Goal: Task Accomplishment & Management: Manage account settings

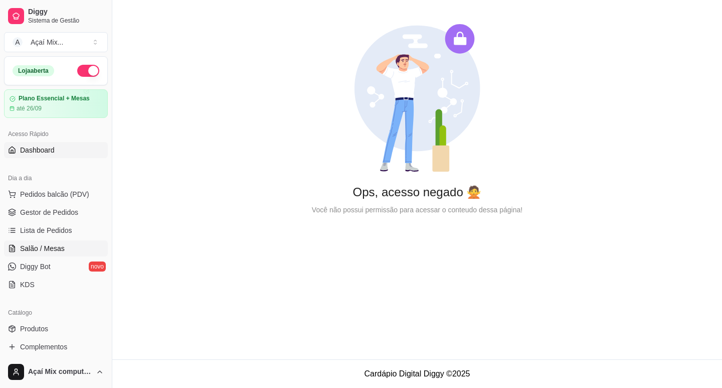
click at [54, 246] on span "Salão / Mesas" at bounding box center [42, 248] width 45 height 10
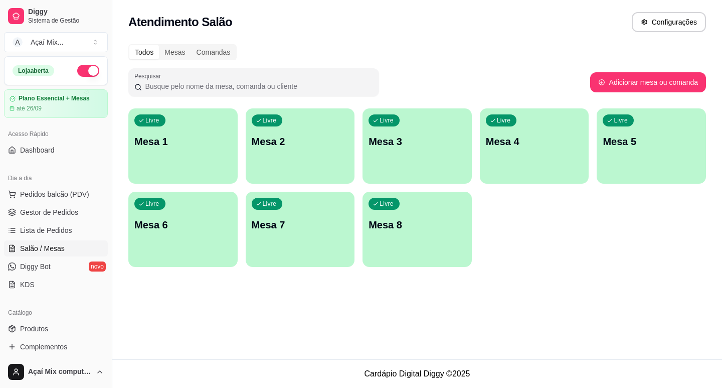
drag, startPoint x: 205, startPoint y: 188, endPoint x: 200, endPoint y: 180, distance: 8.3
click at [201, 187] on div "Livre Mesa 1 Livre Mesa 2 Livre Mesa 3 Livre Mesa 4 Livre Mesa 5 Livre Mesa 6 L…" at bounding box center [417, 187] width 578 height 158
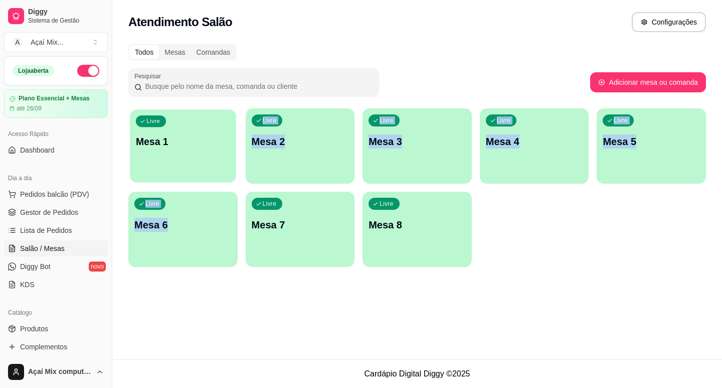
click at [200, 176] on div "button" at bounding box center [183, 176] width 106 height 12
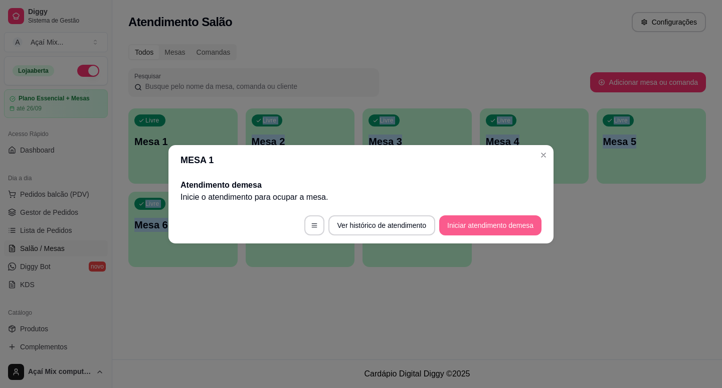
click at [469, 231] on button "Iniciar atendimento de mesa" at bounding box center [490, 225] width 102 height 20
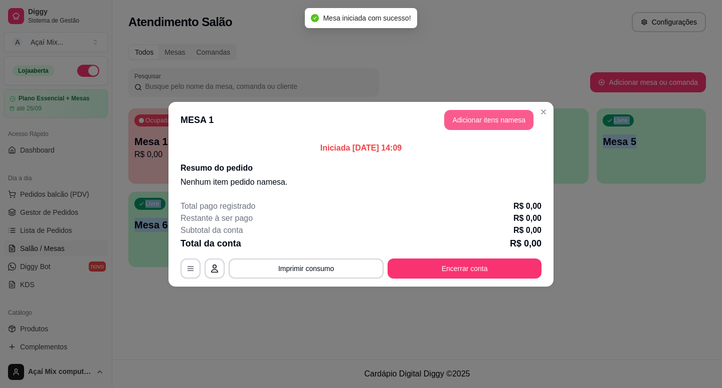
click at [488, 111] on button "Adicionar itens na mesa" at bounding box center [488, 120] width 89 height 20
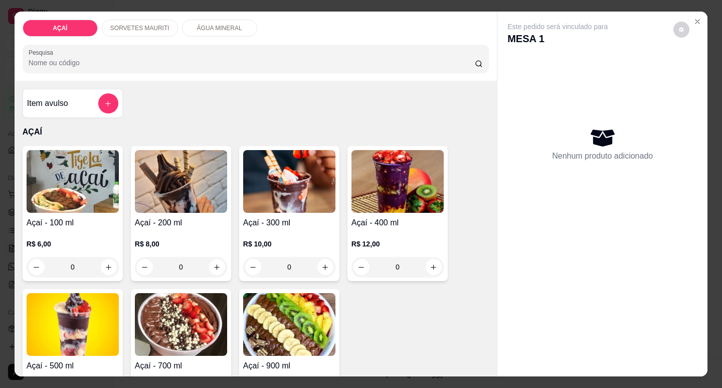
click at [195, 239] on p "R$ 8,00" at bounding box center [181, 244] width 92 height 10
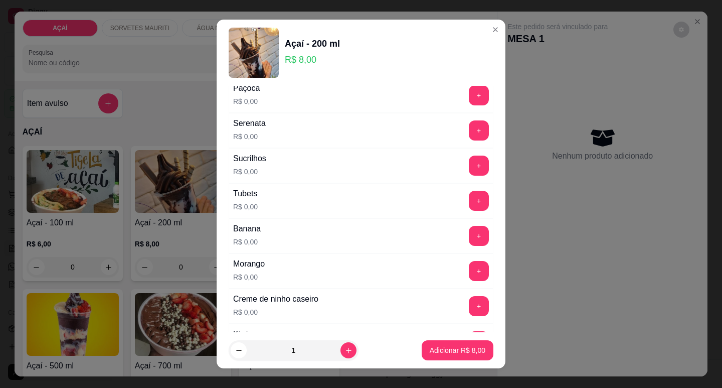
scroll to position [1340, 0]
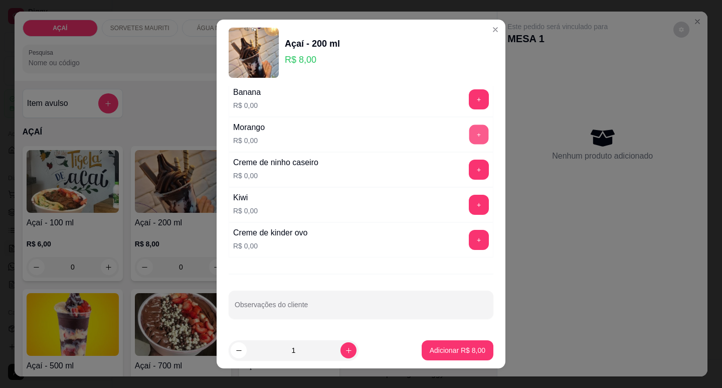
click at [469, 137] on button "+" at bounding box center [479, 134] width 20 height 20
click at [469, 96] on button "+" at bounding box center [479, 99] width 20 height 20
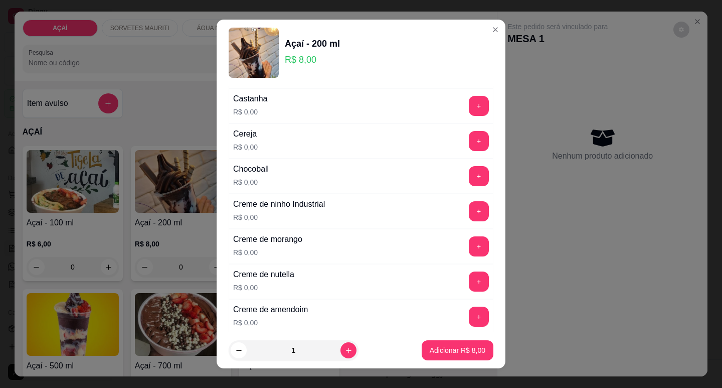
scroll to position [150, 0]
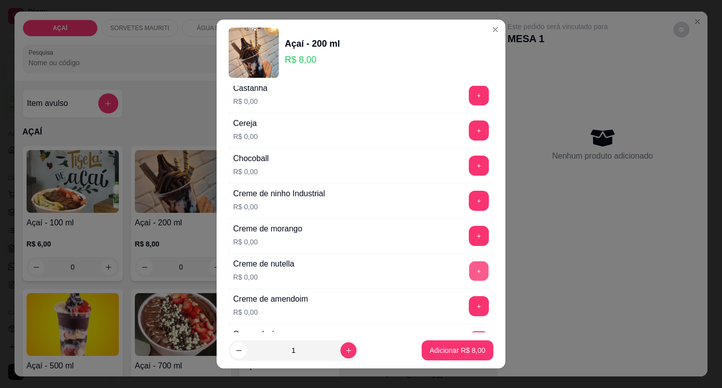
click at [469, 272] on button "+" at bounding box center [479, 271] width 20 height 20
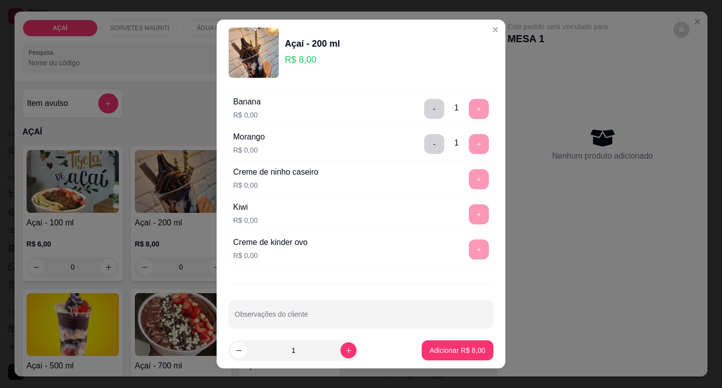
scroll to position [1340, 0]
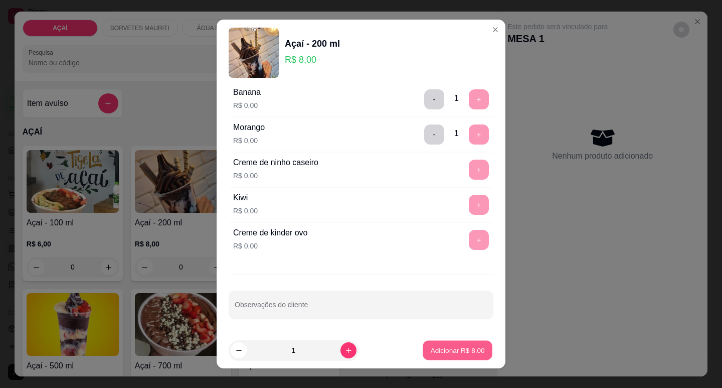
click at [466, 356] on button "Adicionar R$ 8,00" at bounding box center [458, 350] width 70 height 20
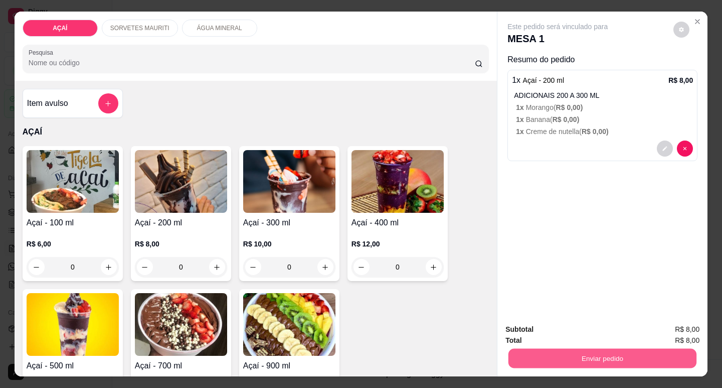
click at [560, 361] on button "Enviar pedido" at bounding box center [602, 358] width 188 height 20
click at [565, 332] on button "Não registrar e enviar pedido" at bounding box center [569, 329] width 104 height 19
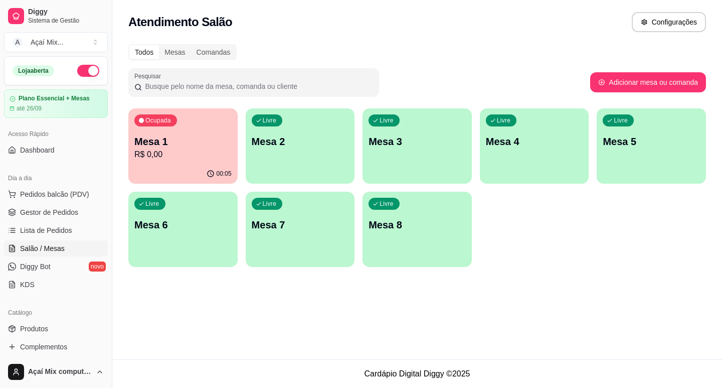
click at [333, 166] on div "Livre Mesa 2" at bounding box center [300, 139] width 109 height 63
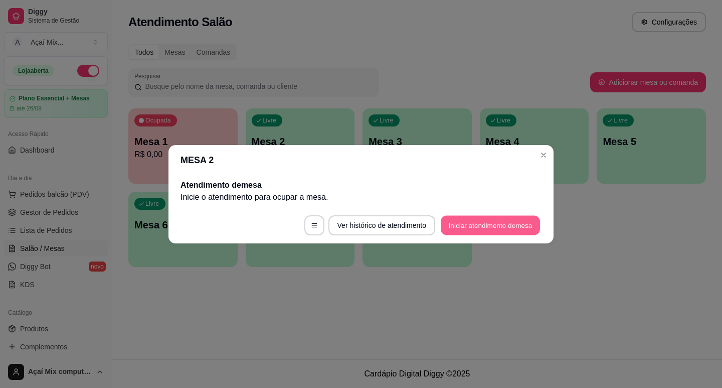
click at [459, 223] on button "Iniciar atendimento de mesa" at bounding box center [490, 225] width 99 height 20
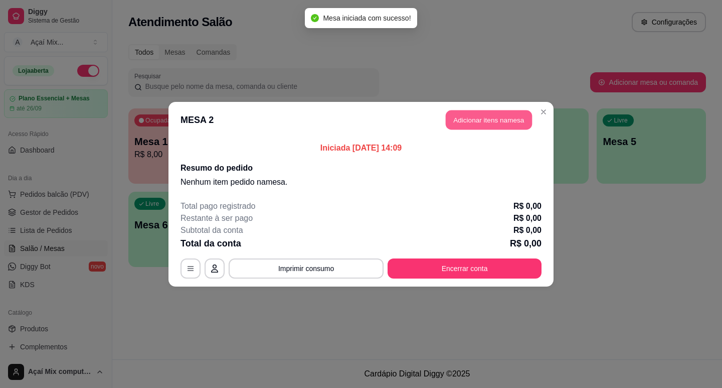
click at [476, 112] on button "Adicionar itens na mesa" at bounding box center [489, 120] width 86 height 20
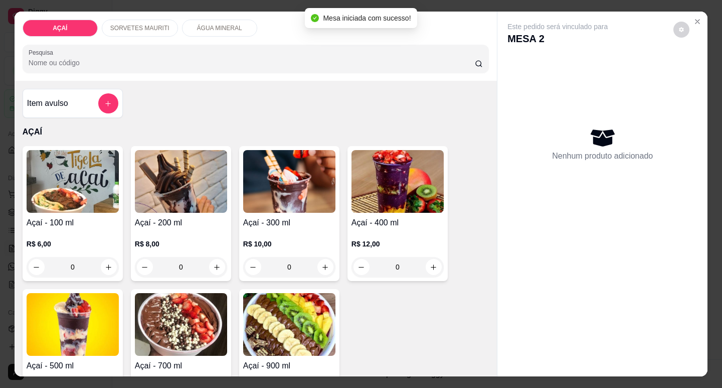
click at [296, 201] on img at bounding box center [289, 181] width 92 height 63
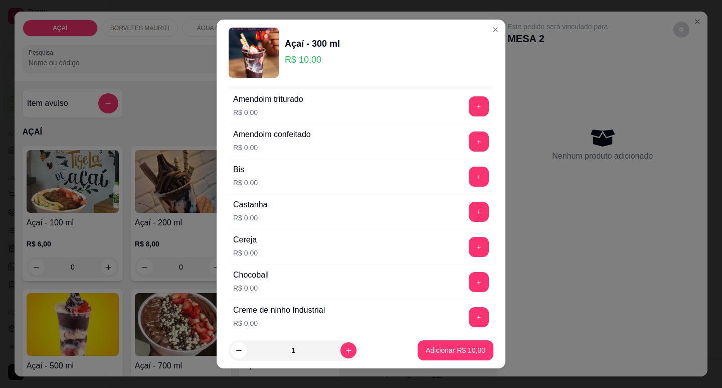
scroll to position [50, 0]
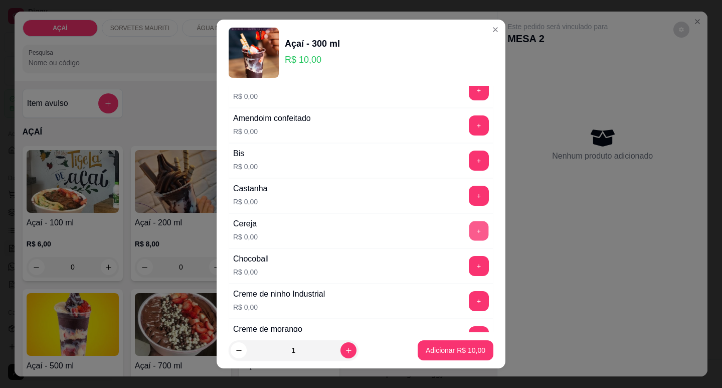
click at [469, 238] on button "+" at bounding box center [479, 231] width 20 height 20
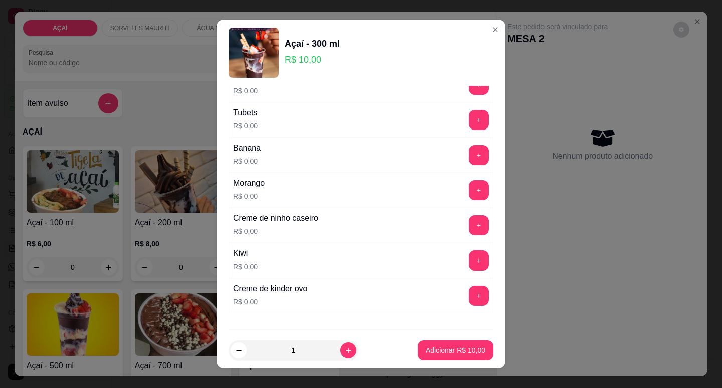
scroll to position [1304, 0]
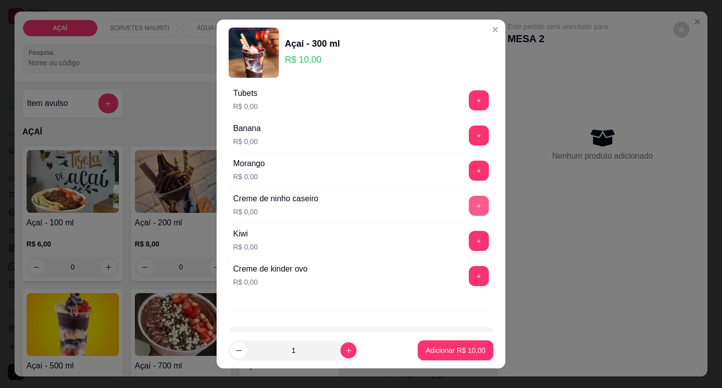
click at [469, 199] on button "+" at bounding box center [479, 206] width 20 height 20
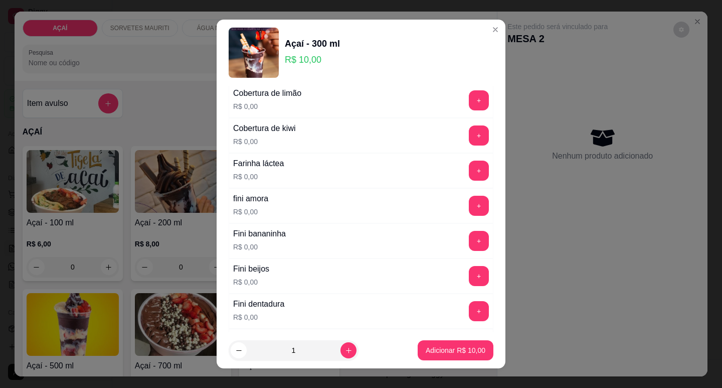
scroll to position [552, 0]
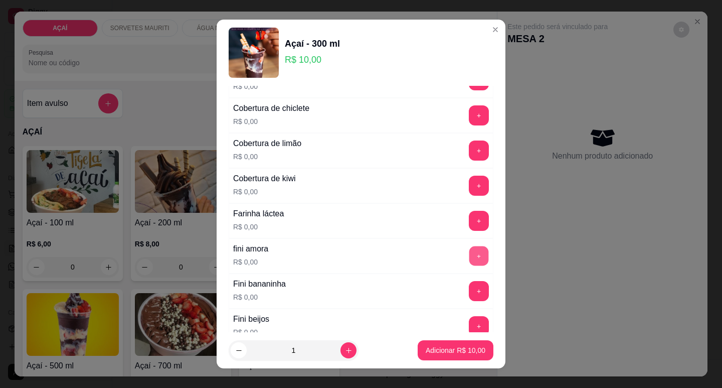
click at [469, 254] on button "+" at bounding box center [479, 256] width 20 height 20
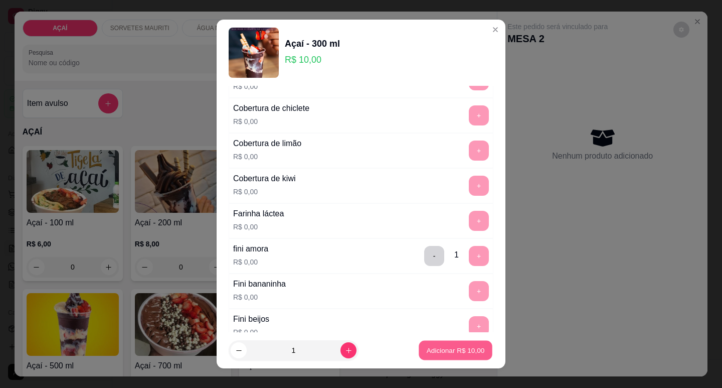
click at [459, 350] on p "Adicionar R$ 10,00" at bounding box center [456, 350] width 58 height 10
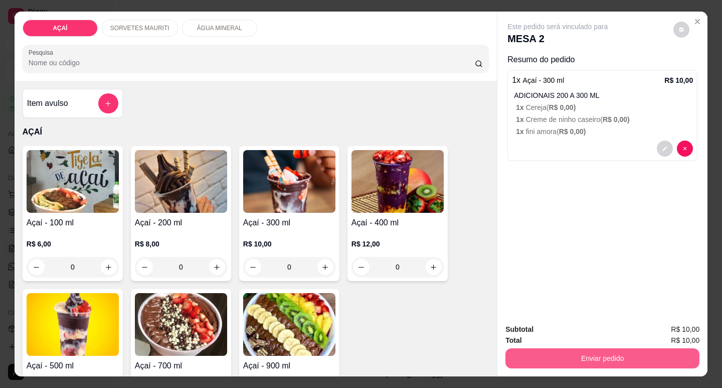
click at [544, 360] on button "Enviar pedido" at bounding box center [602, 358] width 194 height 20
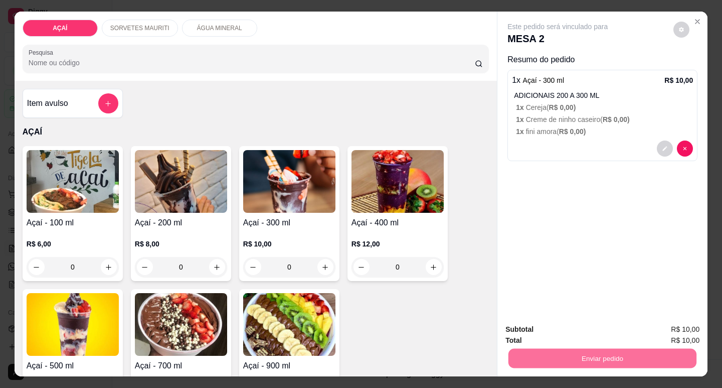
click at [535, 333] on button "Não registrar e enviar pedido" at bounding box center [569, 329] width 101 height 19
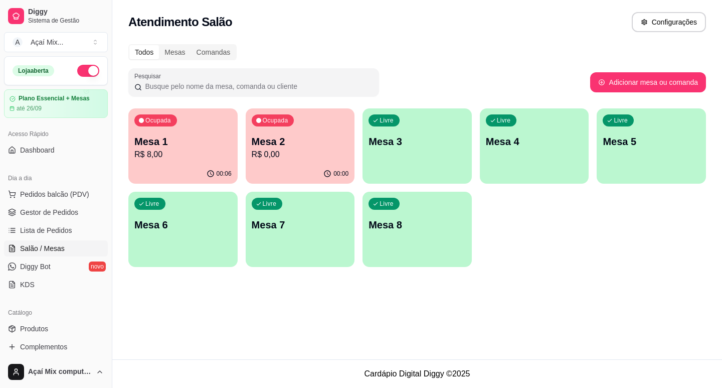
click at [205, 160] on div "Ocupada Mesa 1 R$ 8,00" at bounding box center [182, 136] width 109 height 56
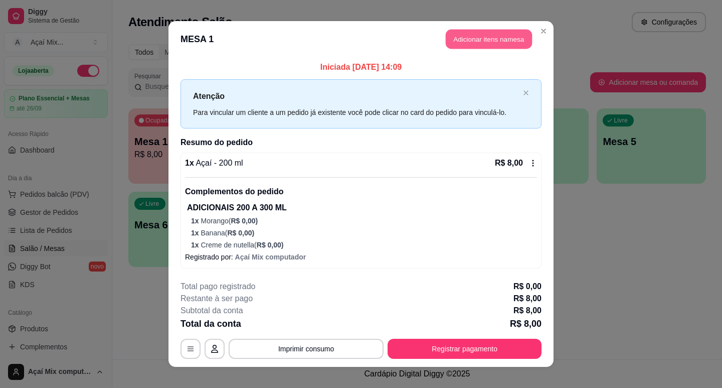
click at [458, 41] on button "Adicionar itens na mesa" at bounding box center [489, 40] width 86 height 20
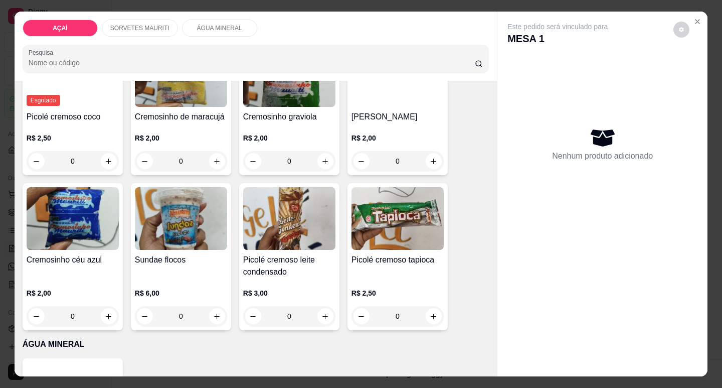
scroll to position [691, 0]
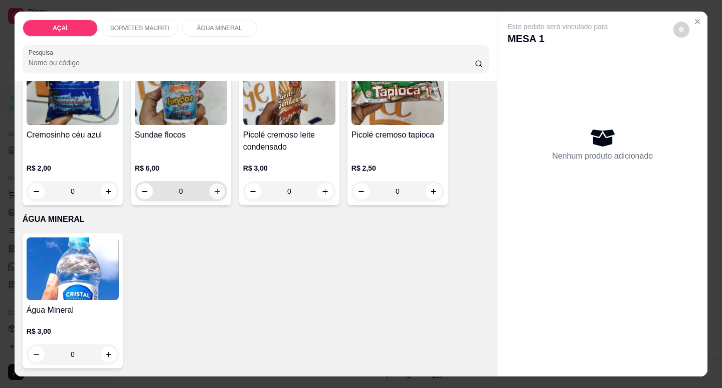
click at [214, 188] on icon "increase-product-quantity" at bounding box center [218, 192] width 8 height 8
type input "1"
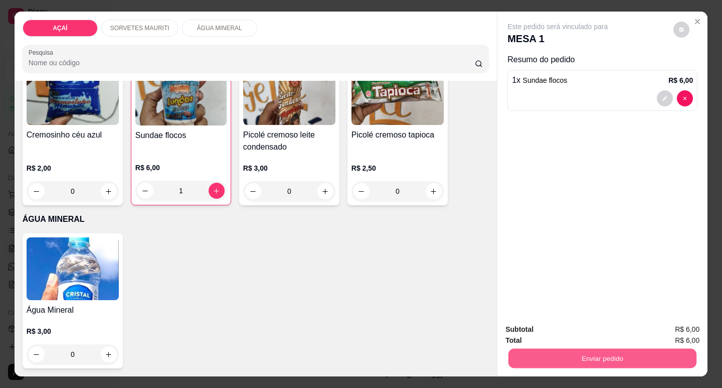
click at [534, 338] on div "Subtotal R$ 6,00 Total R$ 6,00 Enviar pedido" at bounding box center [602, 345] width 194 height 45
click at [560, 348] on button "Enviar pedido" at bounding box center [602, 358] width 188 height 20
click at [551, 333] on button "Não registrar e enviar pedido" at bounding box center [569, 329] width 104 height 19
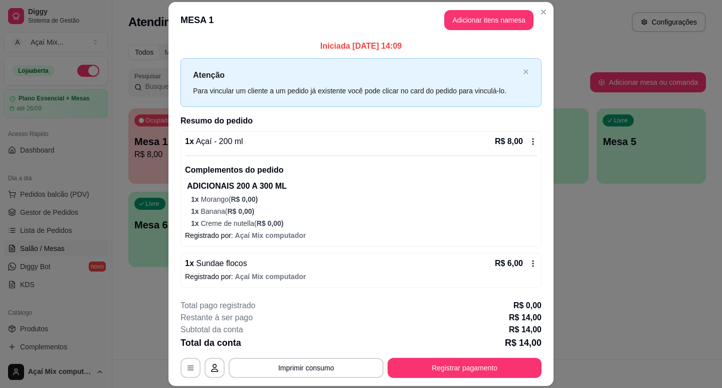
scroll to position [3, 0]
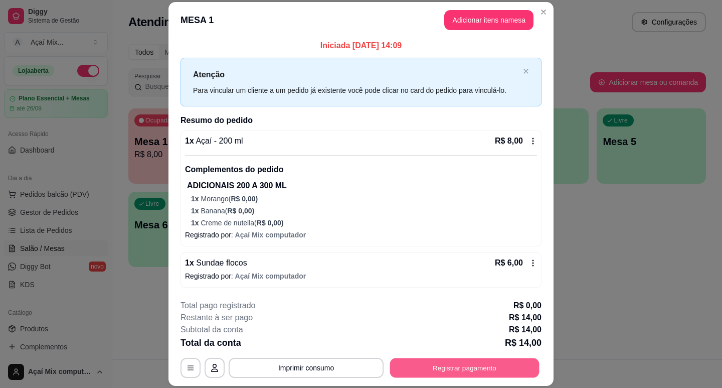
click at [468, 363] on button "Registrar pagamento" at bounding box center [464, 368] width 149 height 20
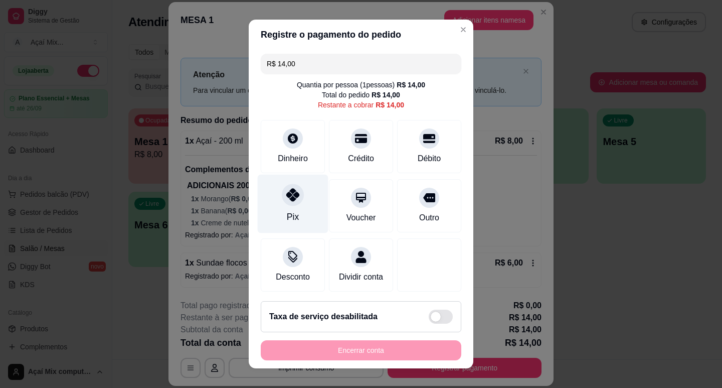
click at [287, 219] on div "Pix" at bounding box center [293, 216] width 12 height 13
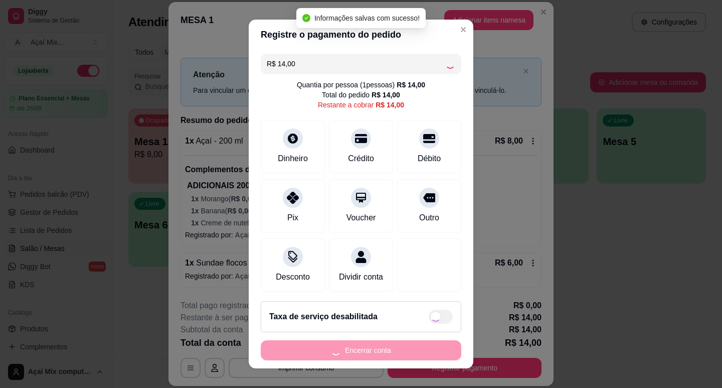
type input "R$ 0,00"
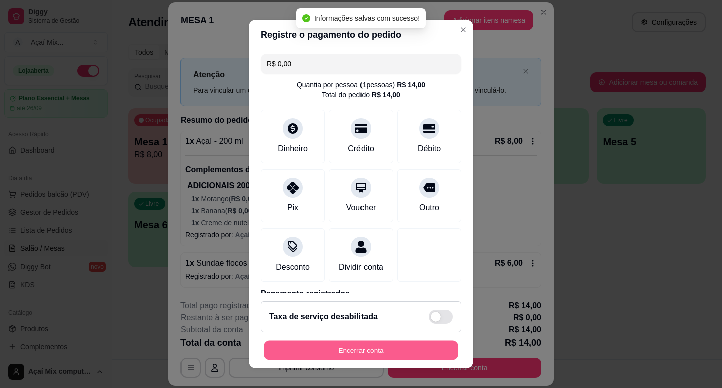
click at [397, 345] on button "Encerrar conta" at bounding box center [361, 350] width 195 height 20
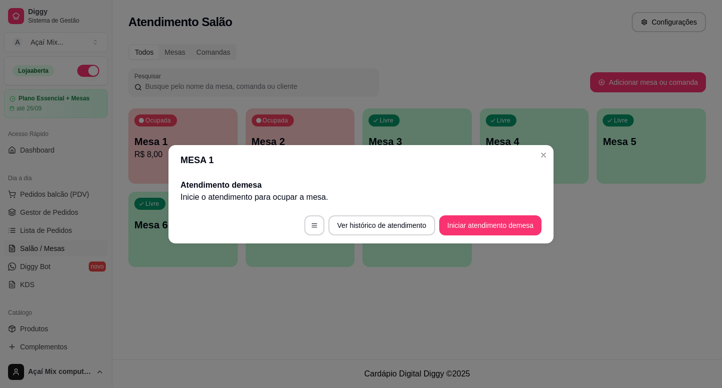
scroll to position [0, 0]
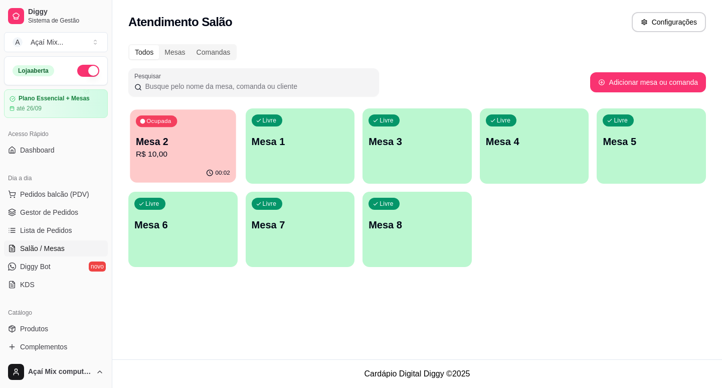
click at [225, 127] on div "Ocupada Mesa 2 R$ 10,00" at bounding box center [183, 136] width 106 height 54
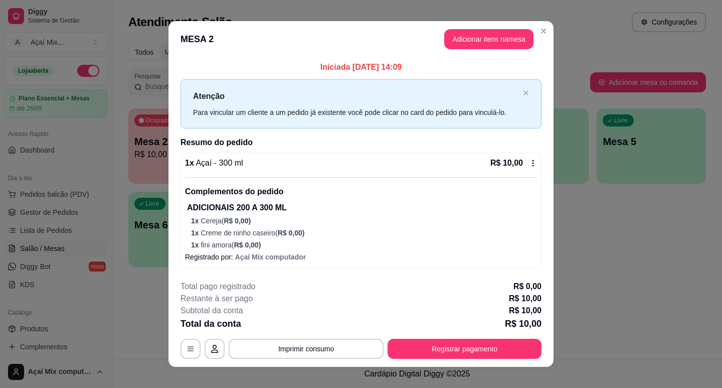
drag, startPoint x: 391, startPoint y: 334, endPoint x: 397, endPoint y: 349, distance: 16.2
click at [395, 344] on div "**********" at bounding box center [360, 319] width 361 height 78
click at [399, 351] on button "Registrar pagamento" at bounding box center [465, 348] width 154 height 20
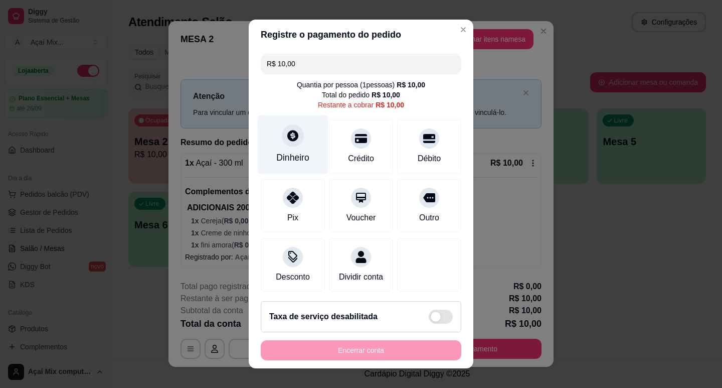
click at [290, 164] on div "Dinheiro" at bounding box center [293, 144] width 71 height 59
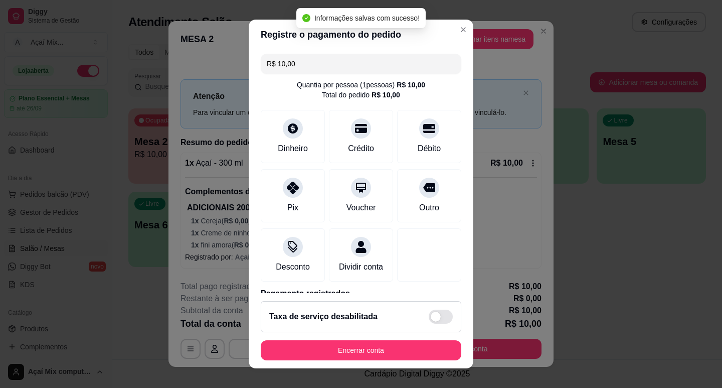
type input "R$ 0,00"
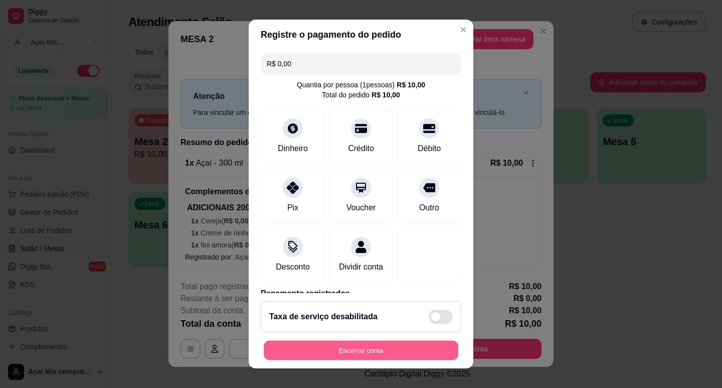
click at [404, 345] on button "Encerrar conta" at bounding box center [361, 350] width 195 height 20
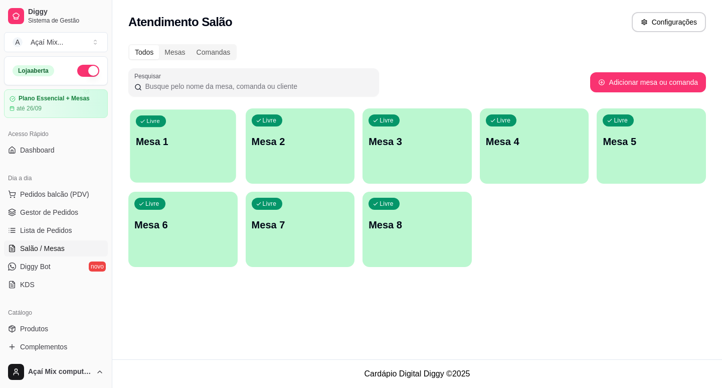
click at [151, 159] on div "Livre Mesa 1" at bounding box center [183, 139] width 106 height 61
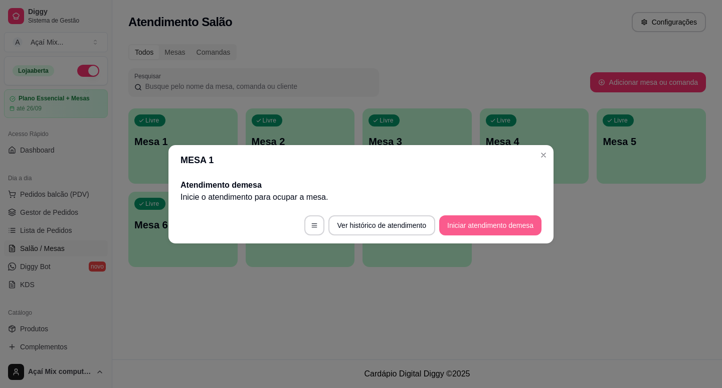
click at [478, 220] on button "Iniciar atendimento de mesa" at bounding box center [490, 225] width 102 height 20
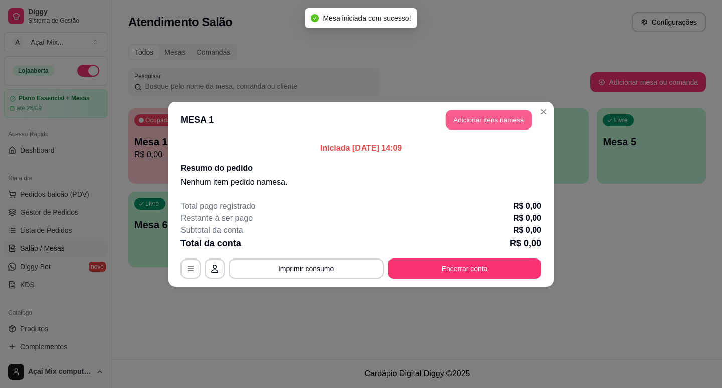
click at [490, 114] on button "Adicionar itens na mesa" at bounding box center [489, 120] width 86 height 20
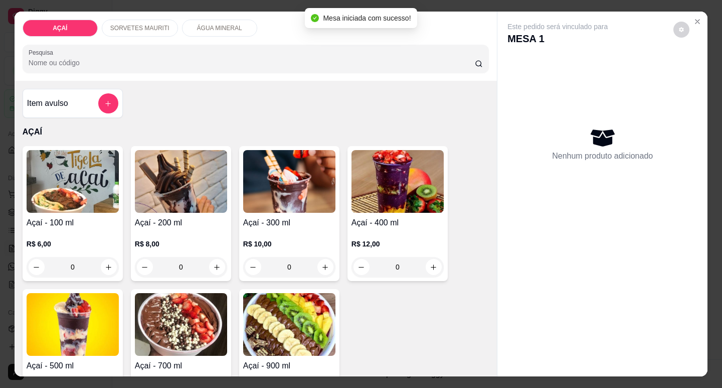
click at [310, 217] on h4 "Açaí - 300 ml" at bounding box center [289, 223] width 92 height 12
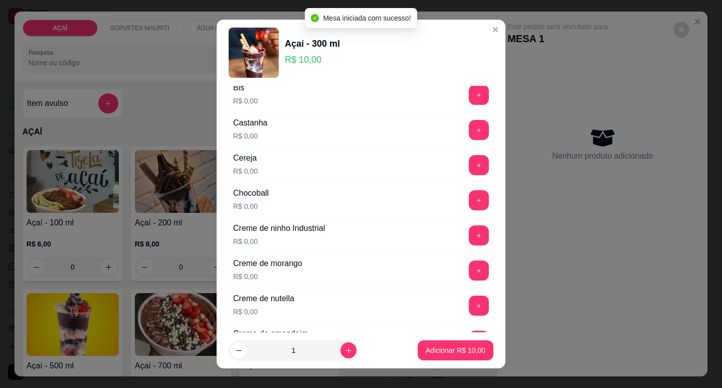
scroll to position [150, 0]
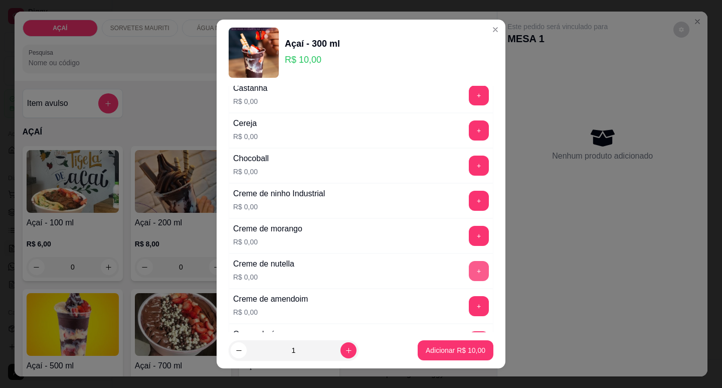
click at [469, 276] on button "+" at bounding box center [479, 271] width 20 height 20
click at [469, 242] on button "+" at bounding box center [479, 236] width 20 height 20
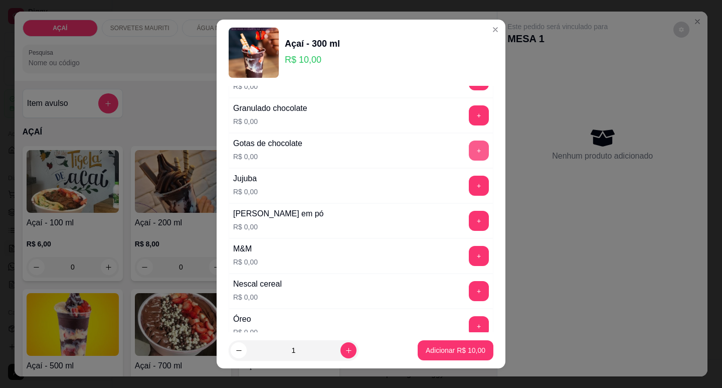
scroll to position [953, 0]
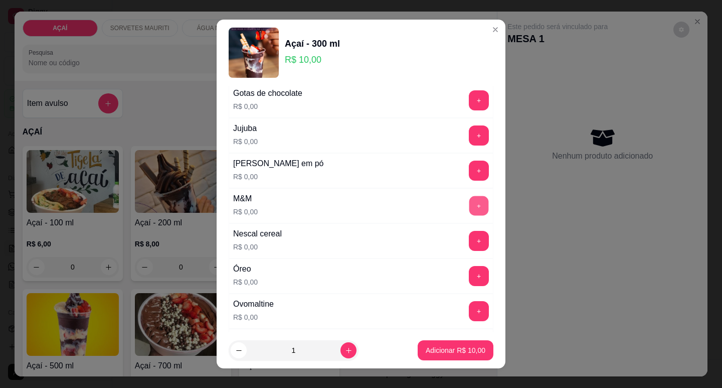
click at [469, 205] on button "+" at bounding box center [479, 206] width 20 height 20
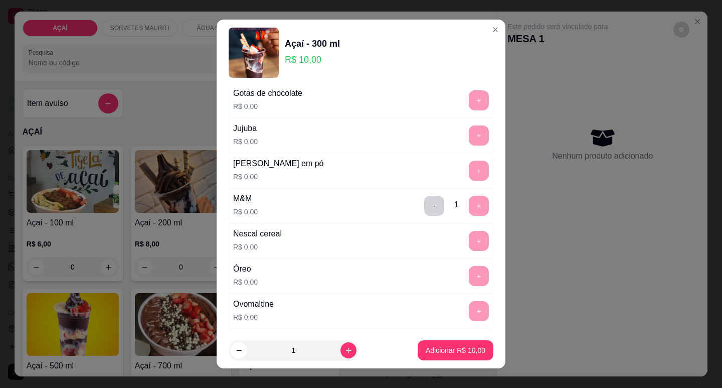
click at [449, 338] on footer "1 Adicionar R$ 10,00" at bounding box center [361, 350] width 289 height 36
click at [457, 345] on button "Adicionar R$ 10,00" at bounding box center [456, 350] width 74 height 20
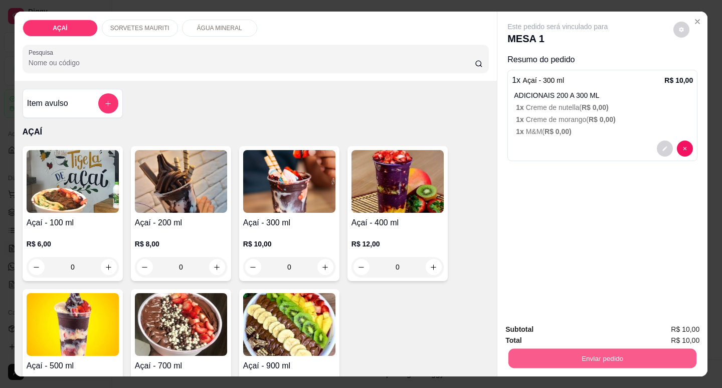
click at [517, 351] on button "Enviar pedido" at bounding box center [602, 358] width 188 height 20
click at [530, 330] on button "Não registrar e enviar pedido" at bounding box center [569, 329] width 104 height 19
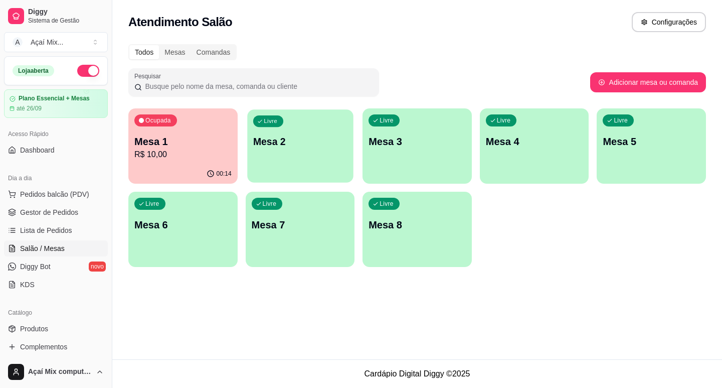
click at [261, 181] on div "button" at bounding box center [300, 176] width 106 height 12
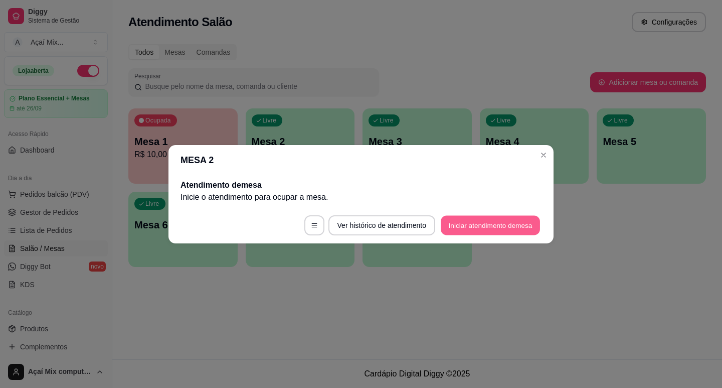
click at [478, 221] on button "Iniciar atendimento de mesa" at bounding box center [490, 225] width 99 height 20
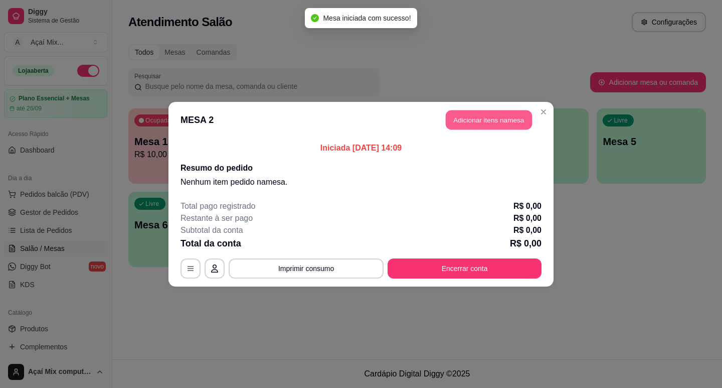
click at [471, 123] on button "Adicionar itens na mesa" at bounding box center [489, 120] width 86 height 20
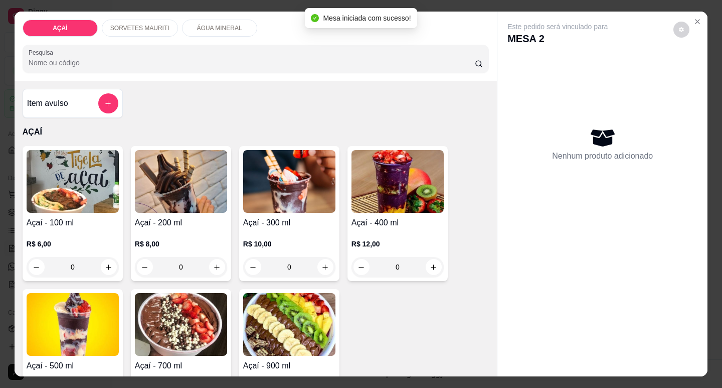
click at [286, 217] on h4 "Açaí - 300 ml" at bounding box center [289, 223] width 92 height 12
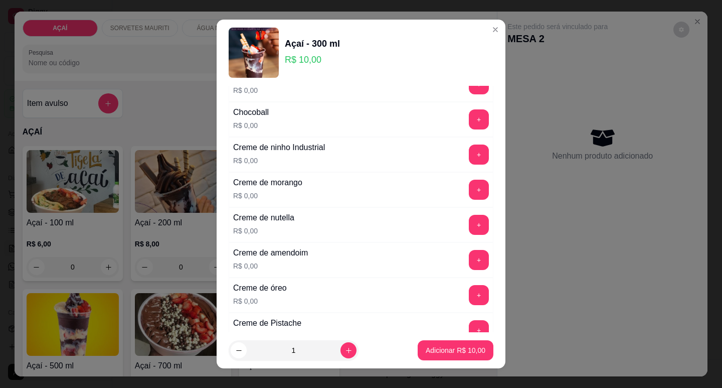
scroll to position [201, 0]
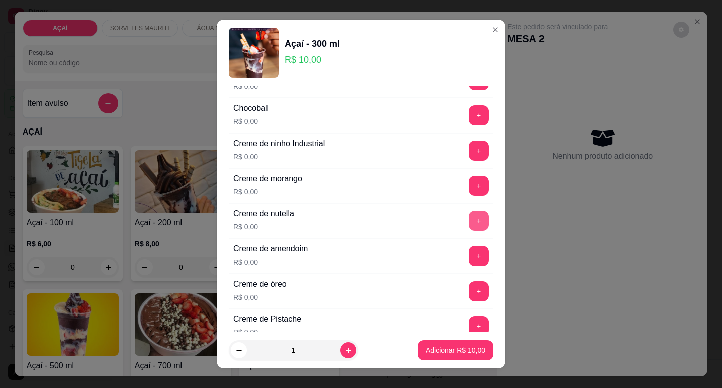
click at [469, 222] on button "+" at bounding box center [479, 221] width 20 height 20
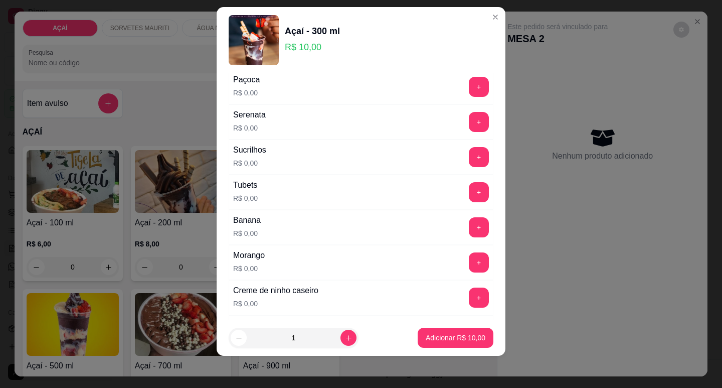
scroll to position [1190, 0]
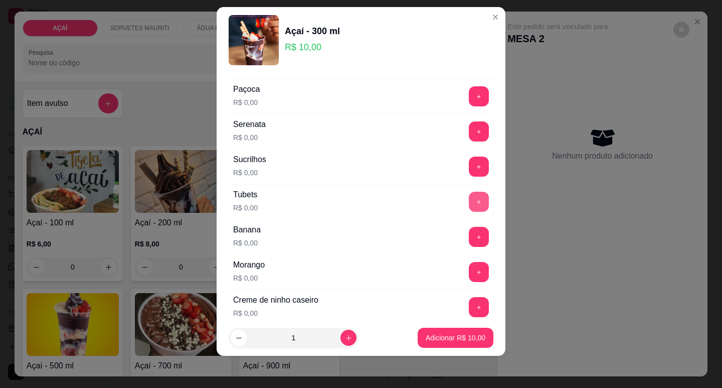
click at [469, 204] on button "+" at bounding box center [479, 202] width 20 height 20
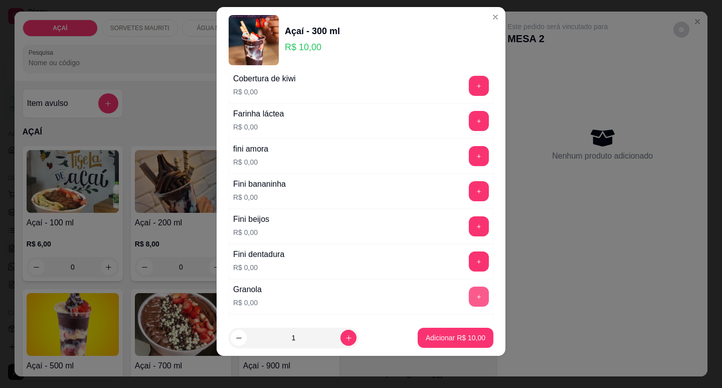
scroll to position [638, 0]
click at [469, 189] on button "+" at bounding box center [479, 191] width 20 height 20
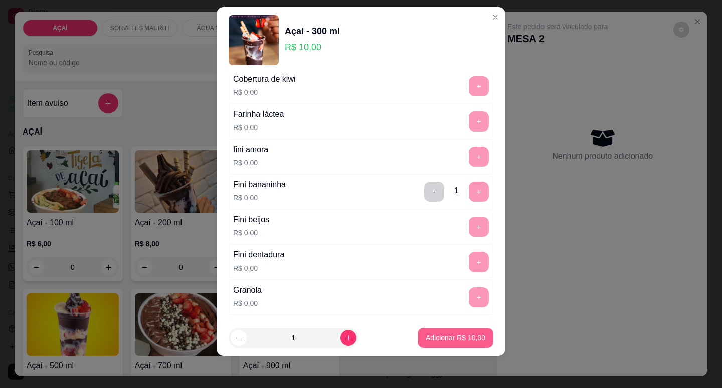
click at [441, 336] on p "Adicionar R$ 10,00" at bounding box center [456, 337] width 60 height 10
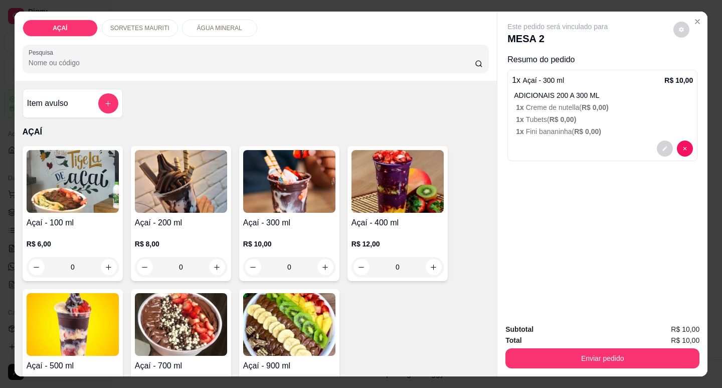
click at [163, 199] on img at bounding box center [181, 181] width 92 height 63
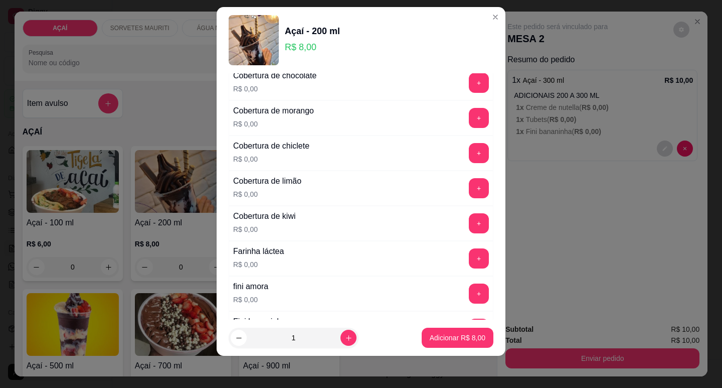
scroll to position [552, 0]
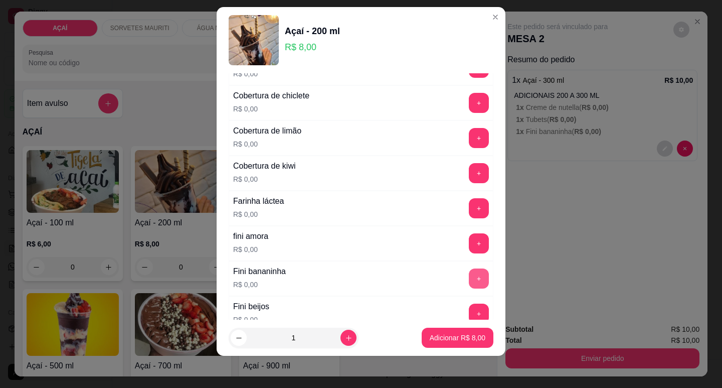
click at [469, 286] on button "+" at bounding box center [479, 278] width 20 height 20
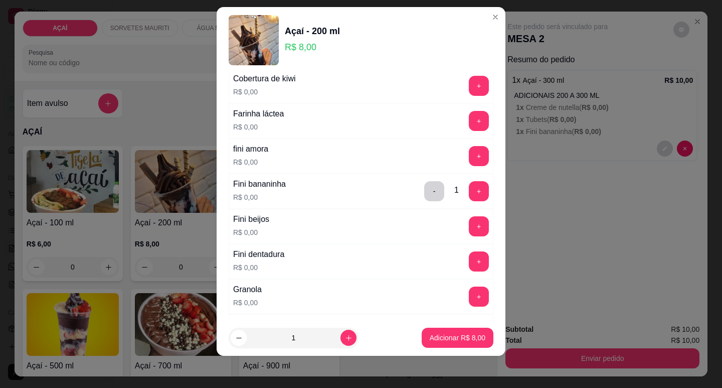
scroll to position [652, 0]
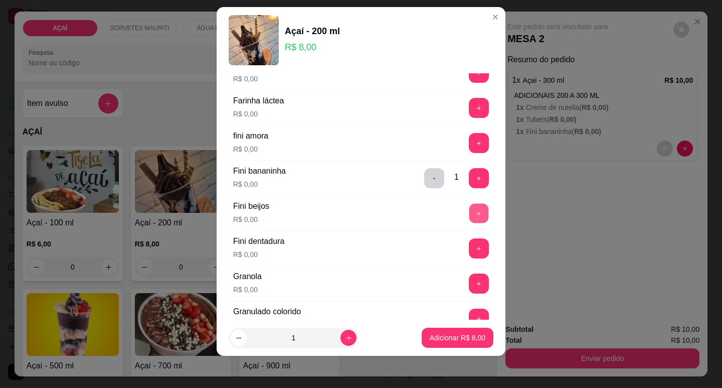
click at [469, 217] on button "+" at bounding box center [479, 213] width 20 height 20
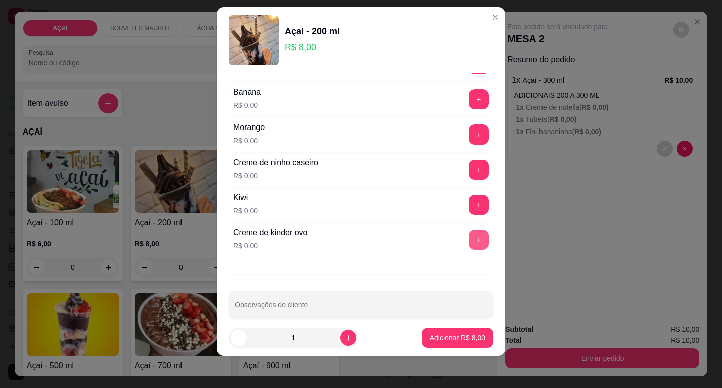
scroll to position [1340, 0]
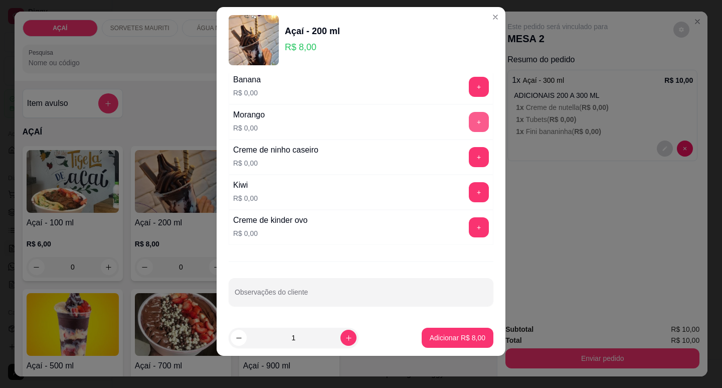
click at [469, 127] on button "+" at bounding box center [479, 122] width 20 height 20
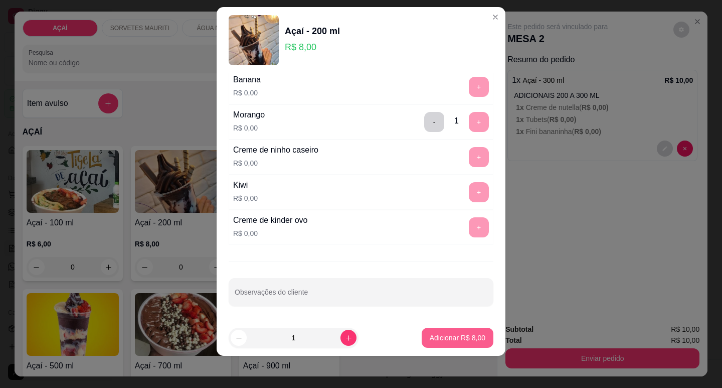
click at [440, 331] on button "Adicionar R$ 8,00" at bounding box center [458, 337] width 72 height 20
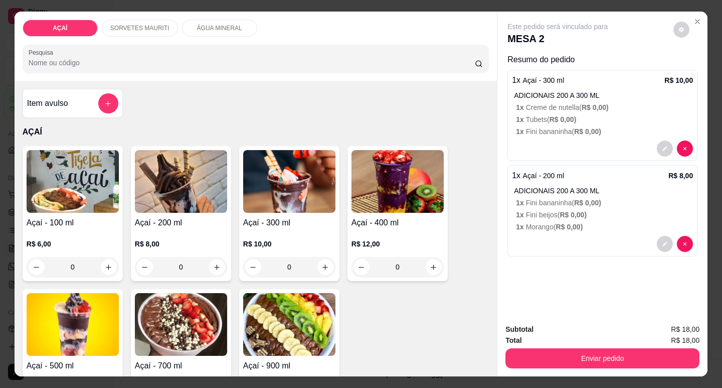
click at [203, 207] on img at bounding box center [181, 181] width 92 height 63
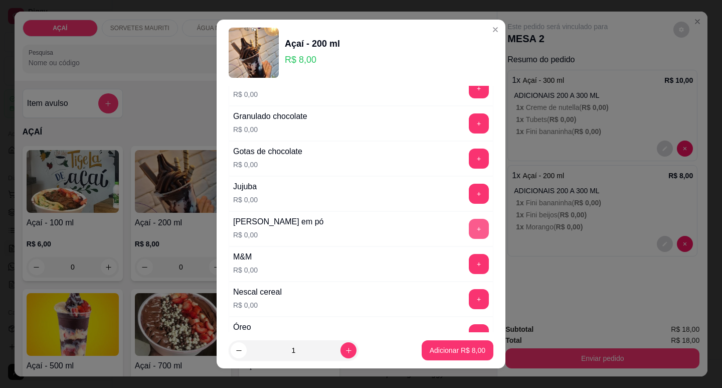
scroll to position [953, 0]
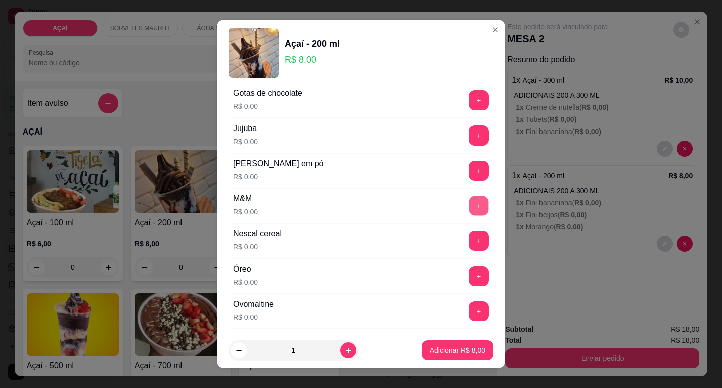
click at [469, 207] on button "+" at bounding box center [479, 206] width 20 height 20
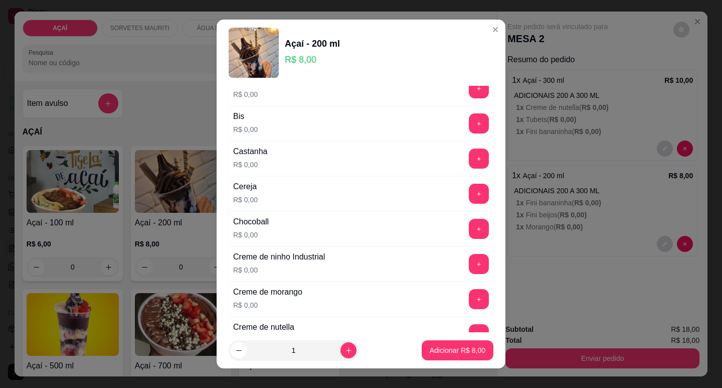
scroll to position [50, 0]
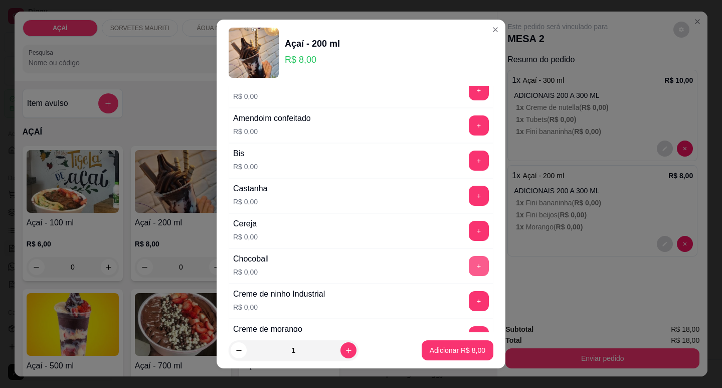
click at [469, 266] on button "+" at bounding box center [479, 266] width 20 height 20
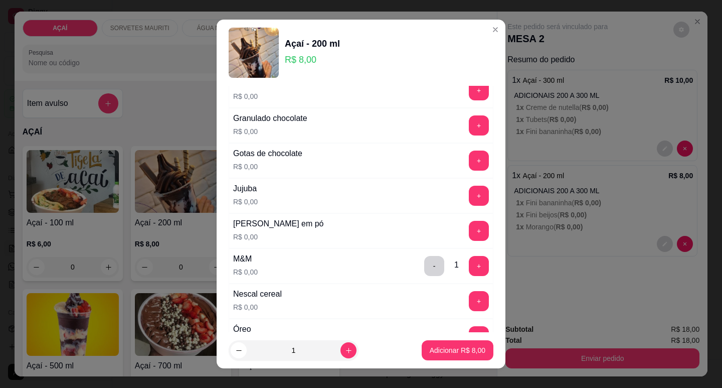
scroll to position [839, 0]
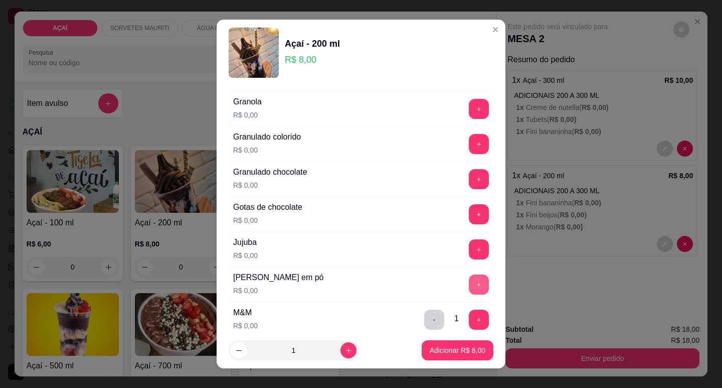
click at [469, 285] on button "+" at bounding box center [479, 284] width 20 height 20
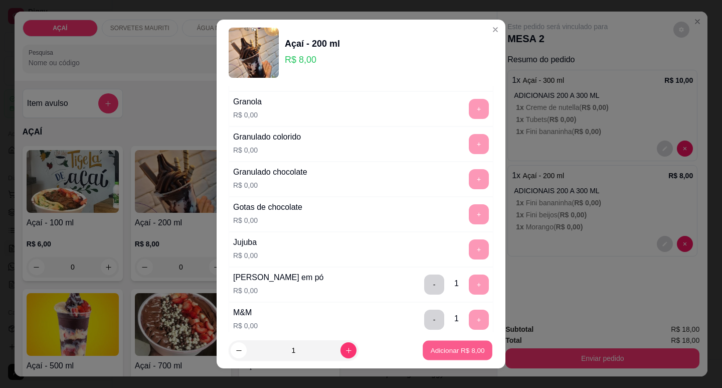
click at [460, 342] on button "Adicionar R$ 8,00" at bounding box center [458, 350] width 70 height 20
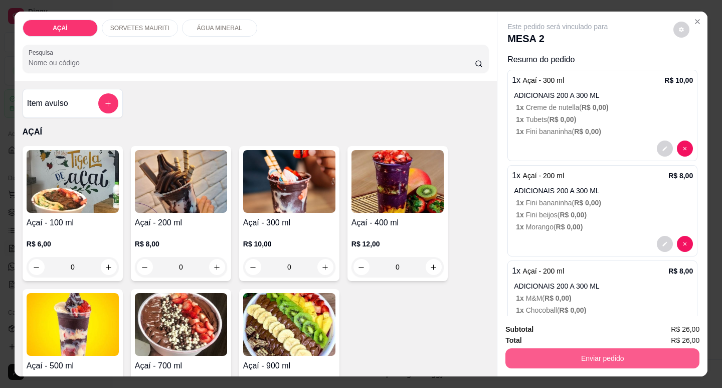
click at [588, 355] on button "Enviar pedido" at bounding box center [602, 358] width 194 height 20
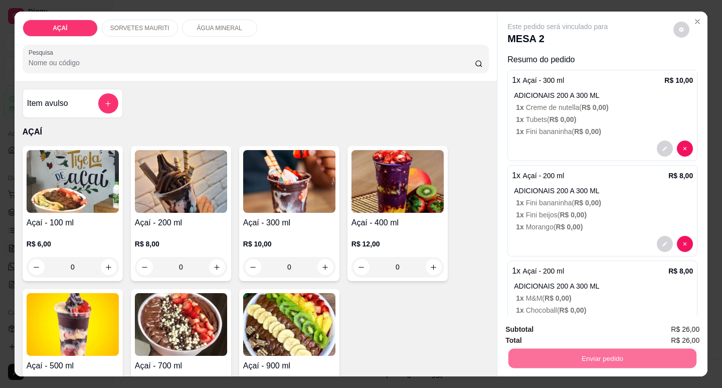
click at [588, 321] on button "Não registrar e enviar pedido" at bounding box center [569, 329] width 104 height 19
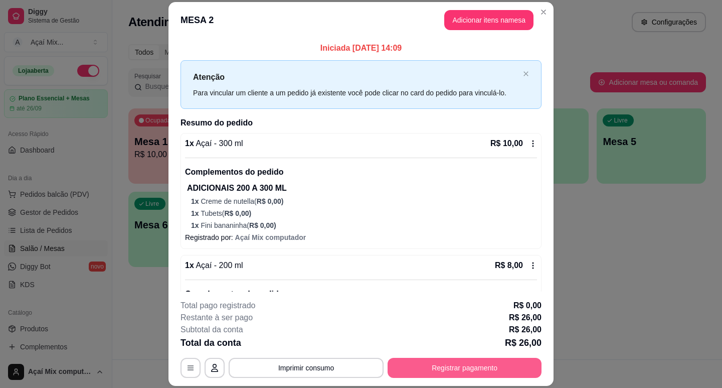
click at [515, 377] on button "Registrar pagamento" at bounding box center [465, 367] width 154 height 20
click at [413, 361] on button "Registrar pagamento" at bounding box center [464, 368] width 149 height 20
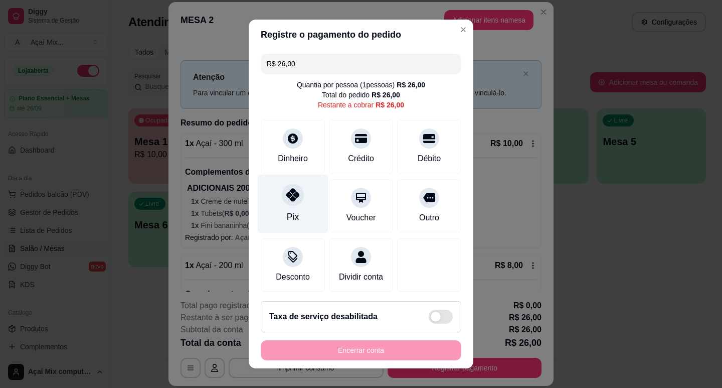
click at [287, 210] on div "Pix" at bounding box center [293, 216] width 12 height 13
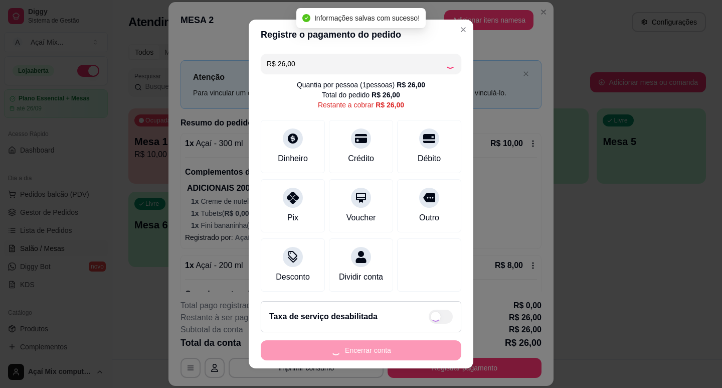
type input "R$ 0,00"
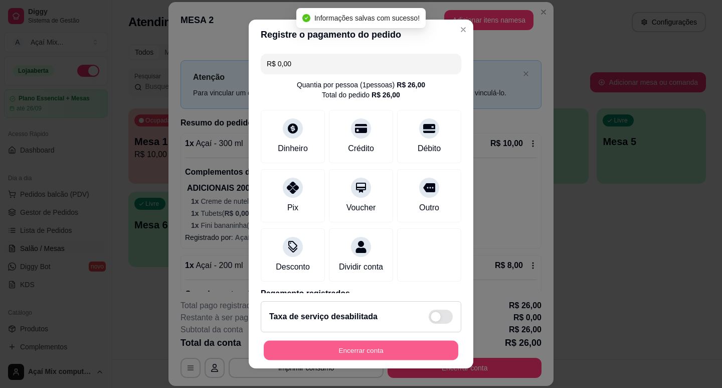
click at [391, 350] on button "Encerrar conta" at bounding box center [361, 350] width 195 height 20
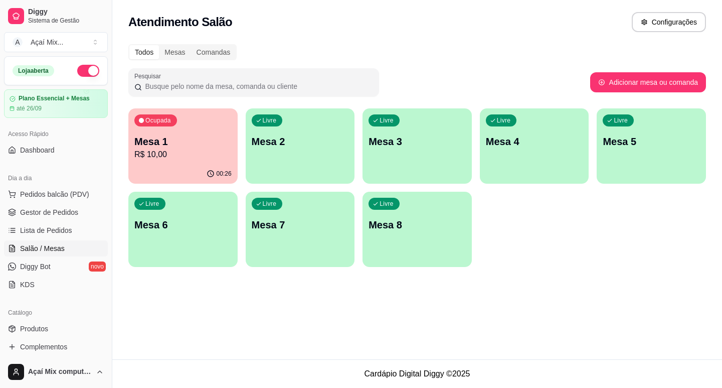
click at [266, 172] on div "button" at bounding box center [300, 177] width 109 height 12
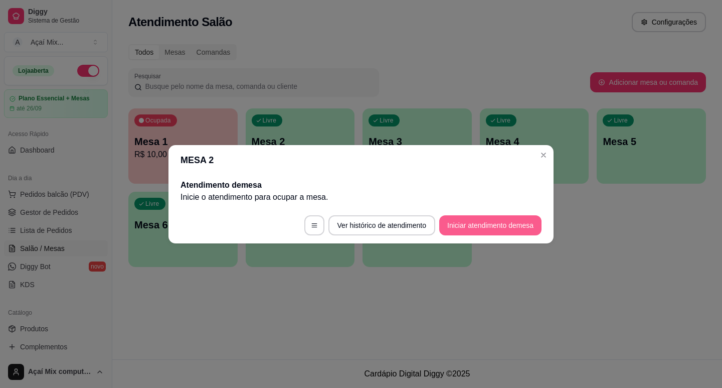
click at [451, 223] on button "Iniciar atendimento de mesa" at bounding box center [490, 225] width 102 height 20
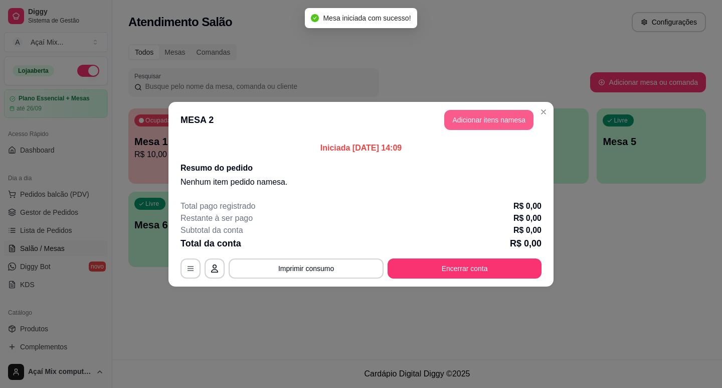
click at [482, 127] on button "Adicionar itens na mesa" at bounding box center [488, 120] width 89 height 20
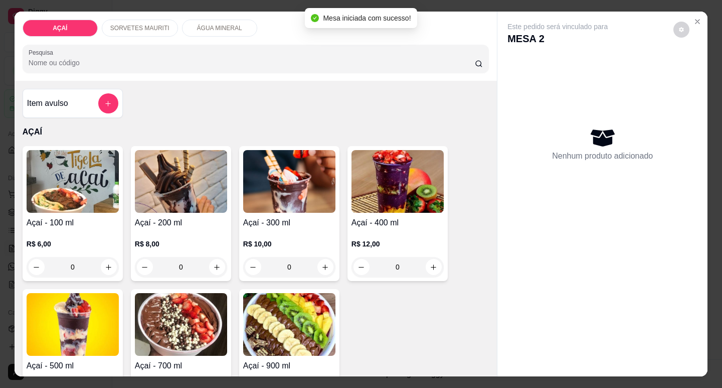
click at [302, 217] on h4 "Açaí - 300 ml" at bounding box center [289, 223] width 92 height 12
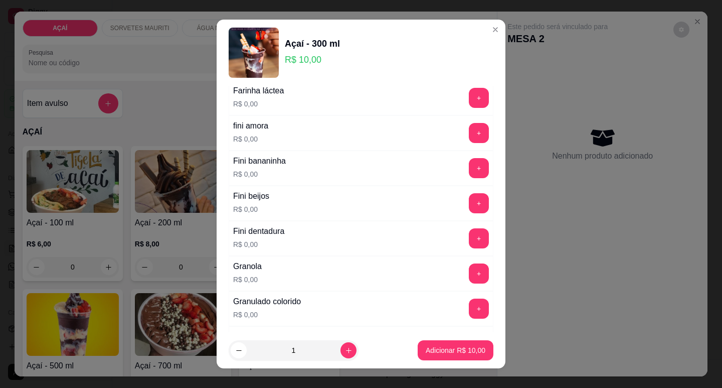
scroll to position [652, 0]
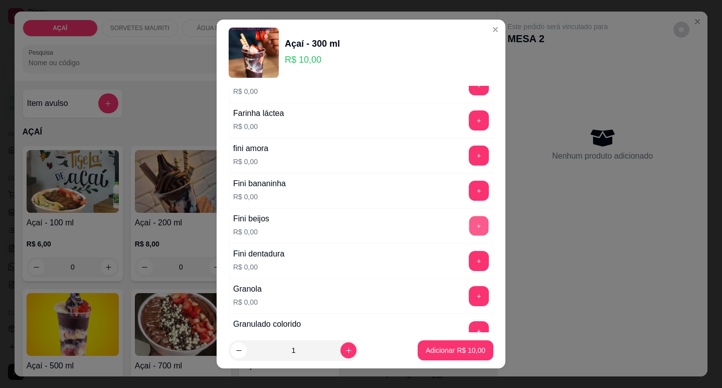
click at [469, 226] on button "+" at bounding box center [479, 226] width 20 height 20
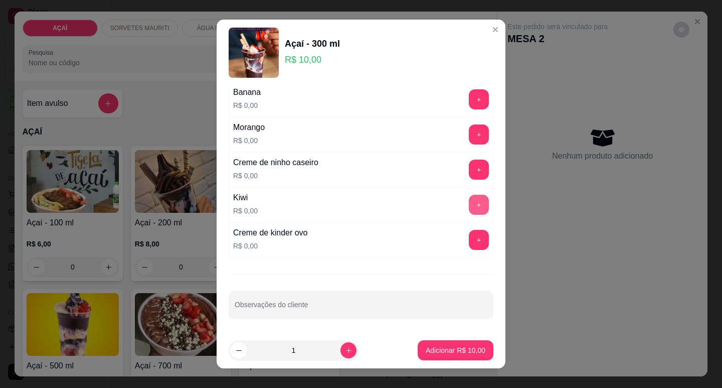
scroll to position [1290, 0]
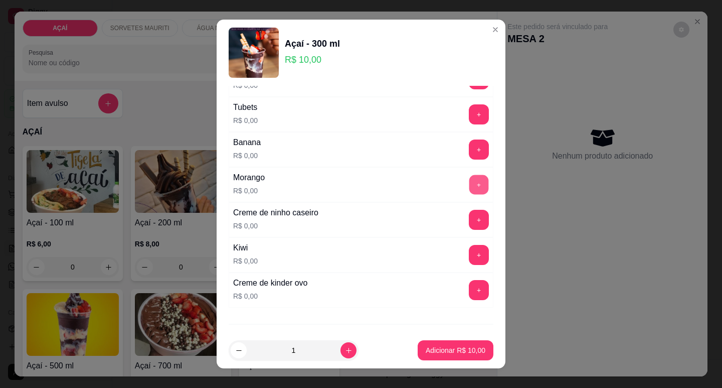
click at [469, 188] on button "+" at bounding box center [479, 184] width 20 height 20
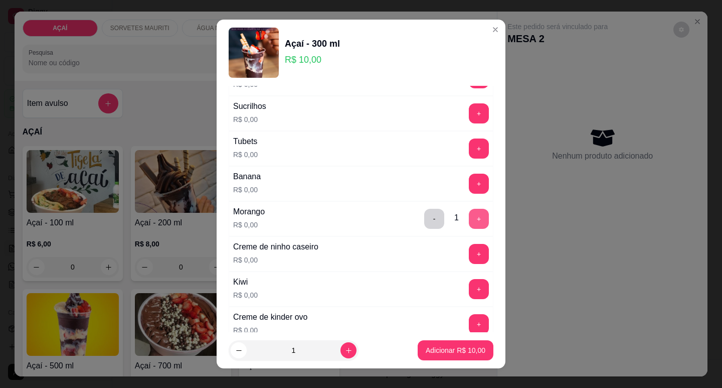
scroll to position [1239, 0]
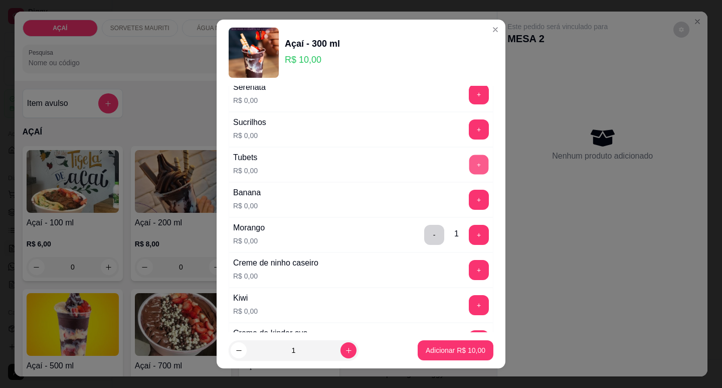
click at [469, 170] on button "+" at bounding box center [479, 164] width 20 height 20
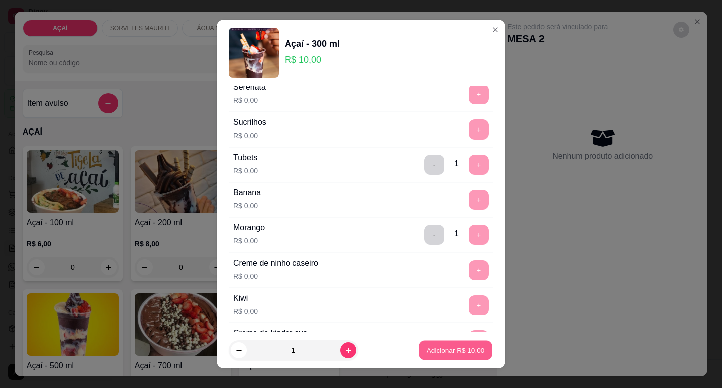
click at [456, 340] on button "Adicionar R$ 10,00" at bounding box center [456, 350] width 74 height 20
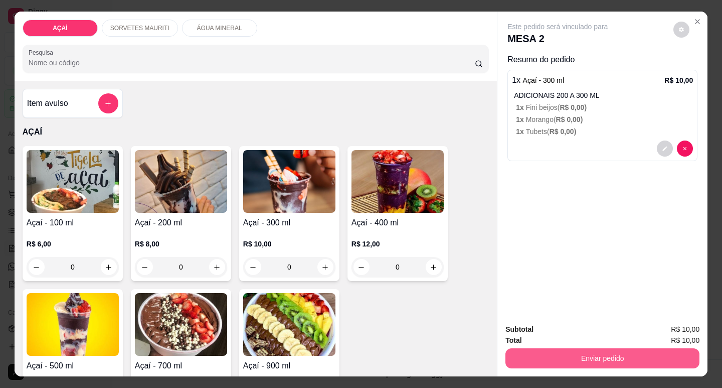
click at [583, 348] on button "Enviar pedido" at bounding box center [602, 358] width 194 height 20
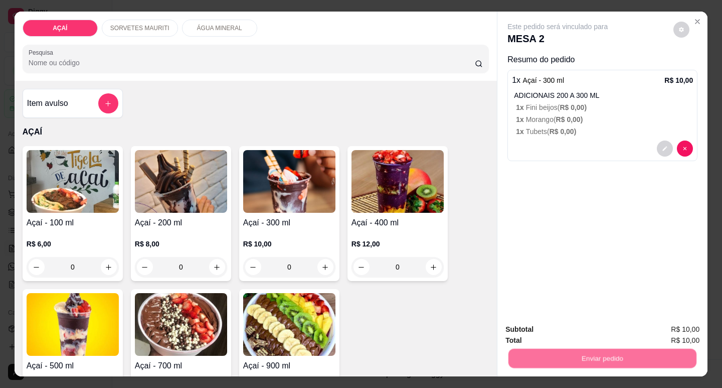
click at [575, 328] on button "Não registrar e enviar pedido" at bounding box center [569, 329] width 104 height 19
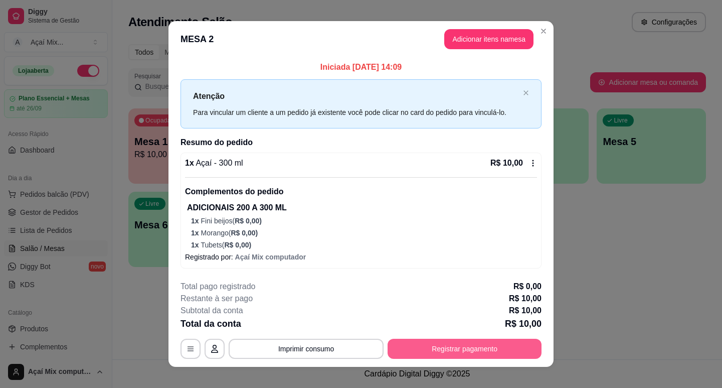
click at [456, 348] on button "Registrar pagamento" at bounding box center [465, 348] width 154 height 20
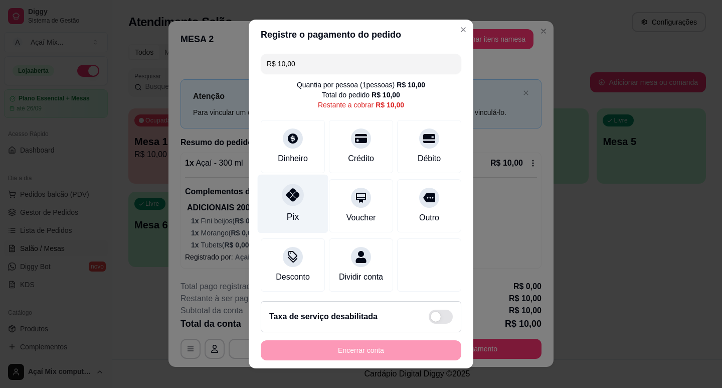
click at [296, 209] on div "Pix" at bounding box center [293, 203] width 71 height 59
type input "R$ 0,00"
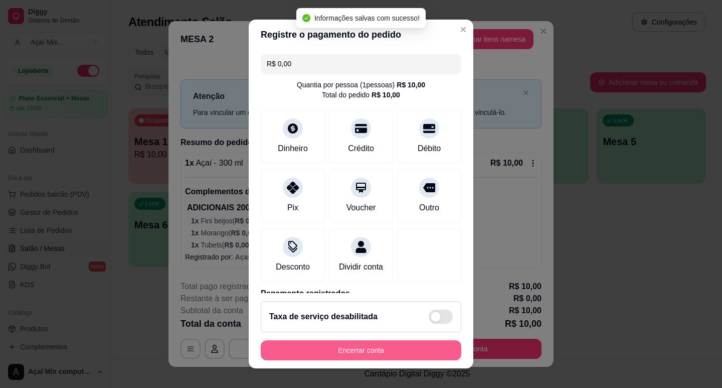
click at [352, 351] on button "Encerrar conta" at bounding box center [361, 350] width 201 height 20
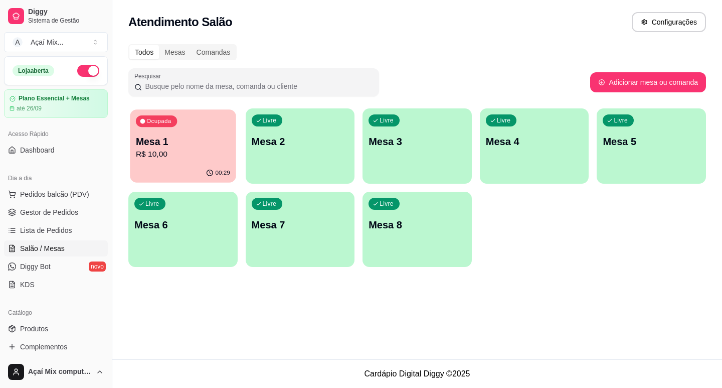
click at [161, 175] on div "00:29" at bounding box center [183, 172] width 106 height 19
click at [196, 166] on div "00:29" at bounding box center [183, 172] width 106 height 19
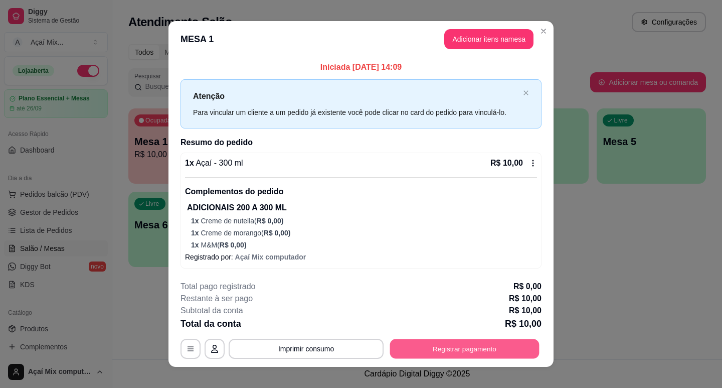
click at [406, 353] on button "Registrar pagamento" at bounding box center [464, 348] width 149 height 20
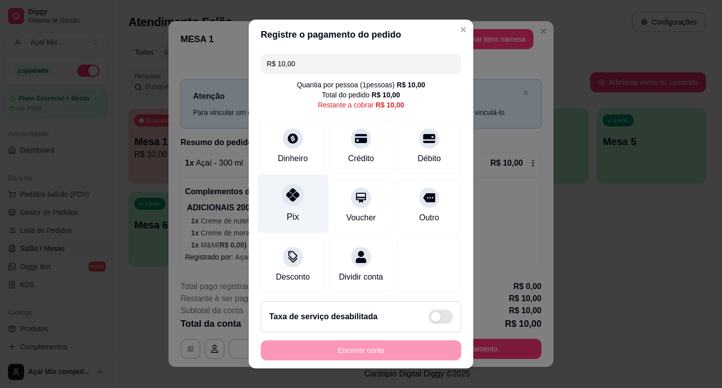
click at [294, 216] on div "Pix" at bounding box center [293, 203] width 71 height 59
type input "R$ 0,00"
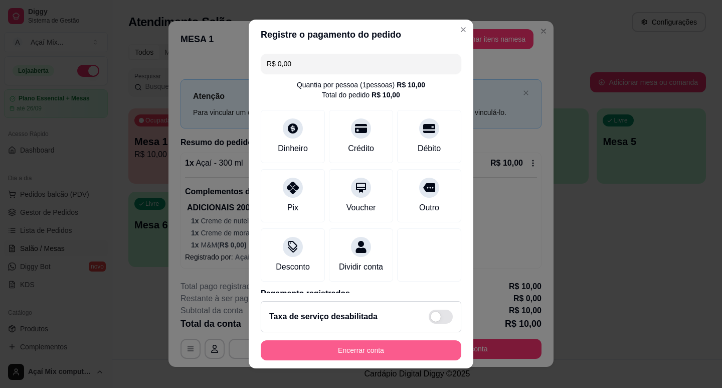
click at [375, 347] on button "Encerrar conta" at bounding box center [361, 350] width 201 height 20
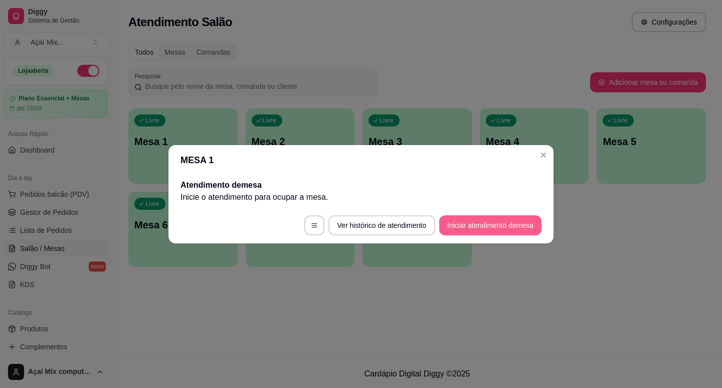
click at [517, 225] on button "Iniciar atendimento de mesa" at bounding box center [490, 225] width 102 height 20
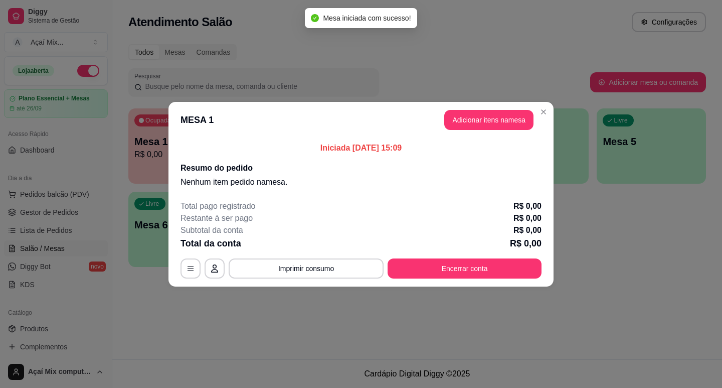
click at [474, 106] on header "MESA 1 Adicionar itens na mesa" at bounding box center [360, 120] width 385 height 36
click at [476, 118] on button "Adicionar itens na mesa" at bounding box center [489, 120] width 86 height 20
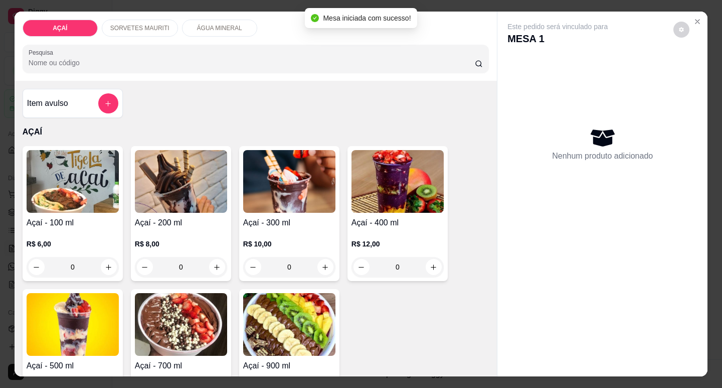
click at [255, 242] on p "R$ 10,00" at bounding box center [289, 244] width 92 height 10
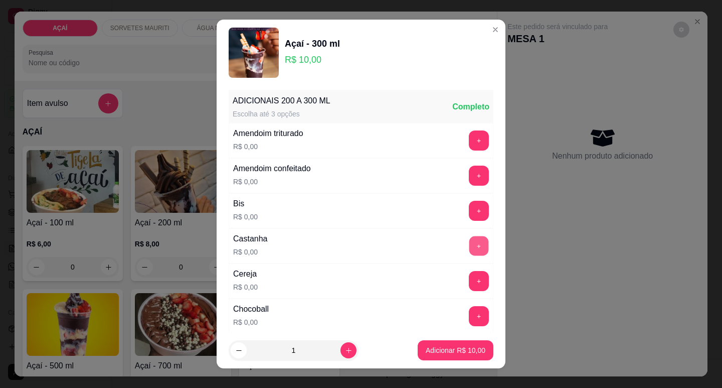
click at [469, 248] on button "+" at bounding box center [479, 246] width 20 height 20
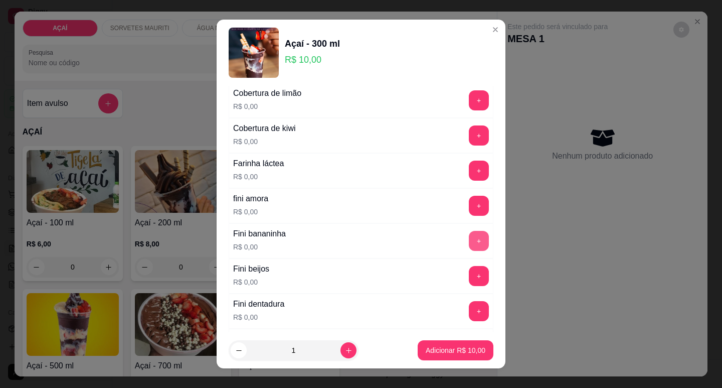
scroll to position [652, 0]
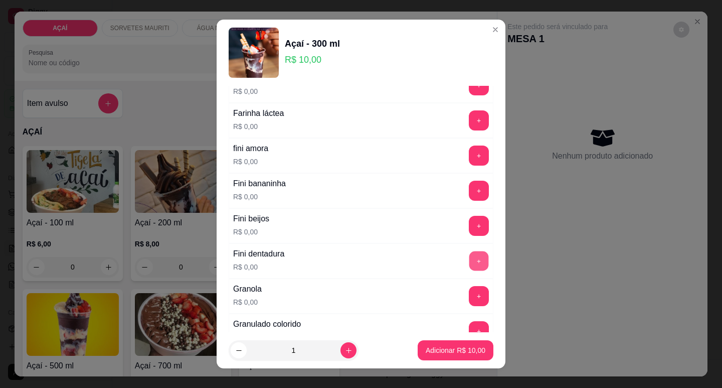
click at [469, 262] on button "+" at bounding box center [479, 261] width 20 height 20
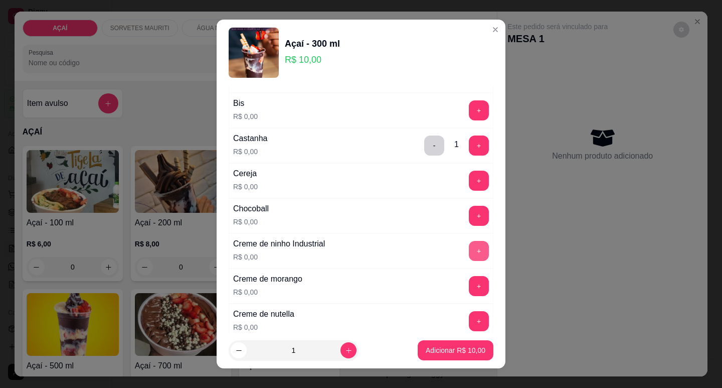
scroll to position [0, 0]
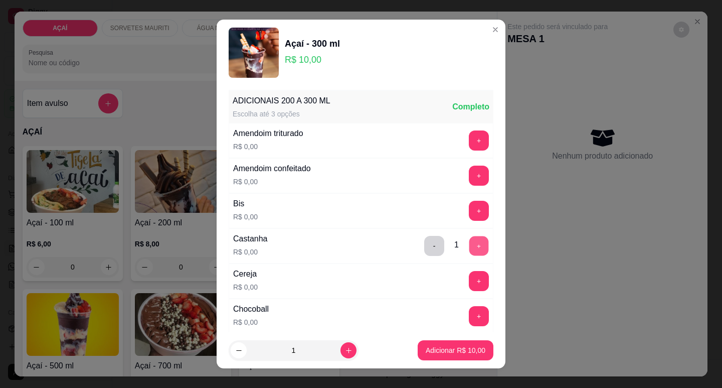
click at [469, 250] on button "+" at bounding box center [479, 246] width 20 height 20
click at [453, 332] on footer "1 Adicionar R$ 10,00" at bounding box center [361, 350] width 289 height 36
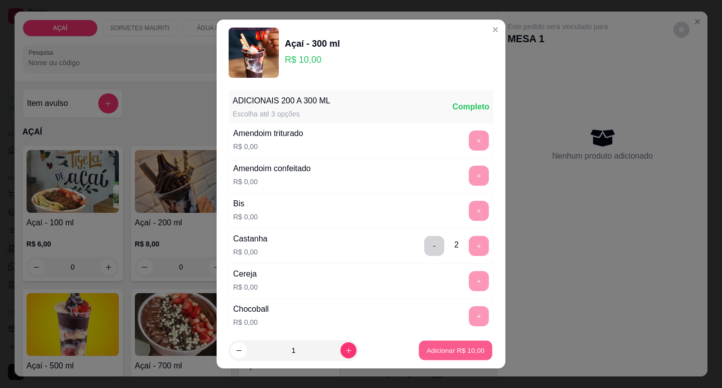
click at [460, 351] on p "Adicionar R$ 10,00" at bounding box center [456, 350] width 58 height 10
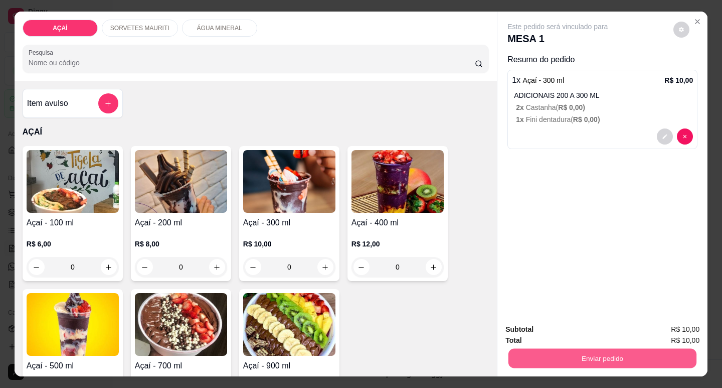
click at [612, 359] on button "Enviar pedido" at bounding box center [602, 358] width 188 height 20
click at [591, 328] on button "Não registrar e enviar pedido" at bounding box center [569, 329] width 104 height 19
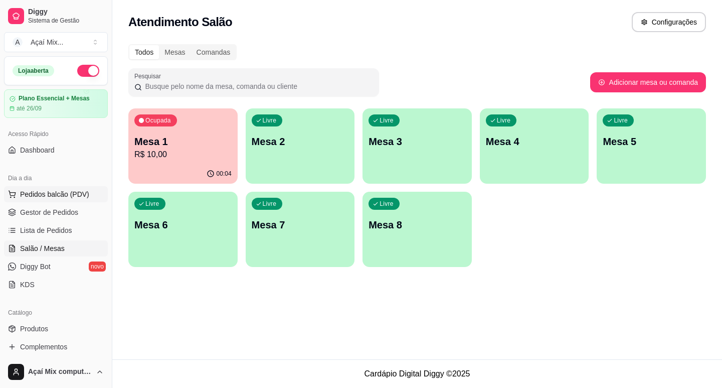
click at [43, 200] on button "Pedidos balcão (PDV)" at bounding box center [56, 194] width 104 height 16
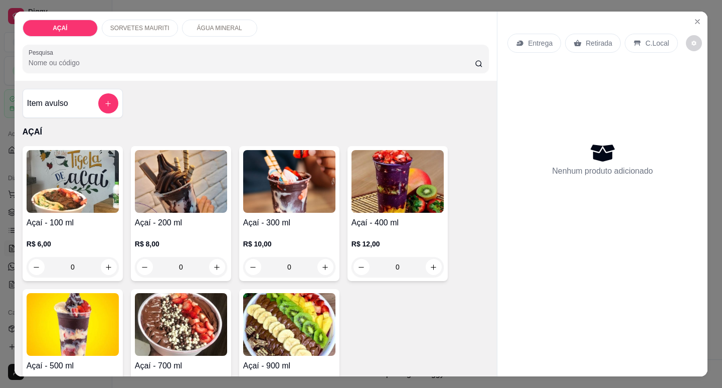
click at [419, 218] on h4 "Açaí - 400 ml" at bounding box center [397, 223] width 92 height 12
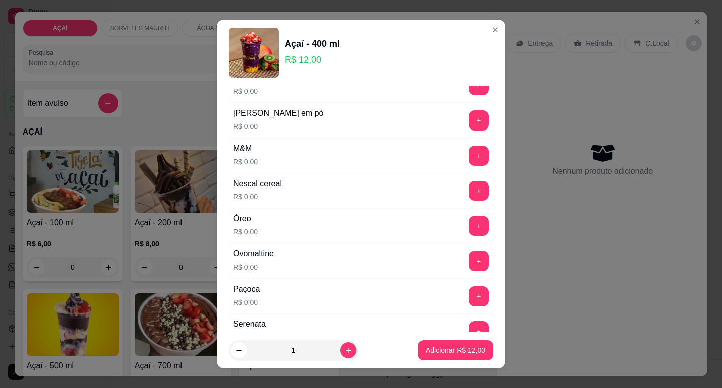
scroll to position [1153, 0]
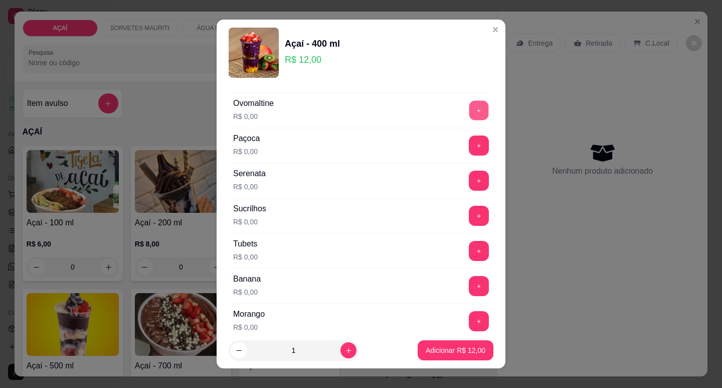
click at [469, 103] on button "+" at bounding box center [479, 110] width 20 height 20
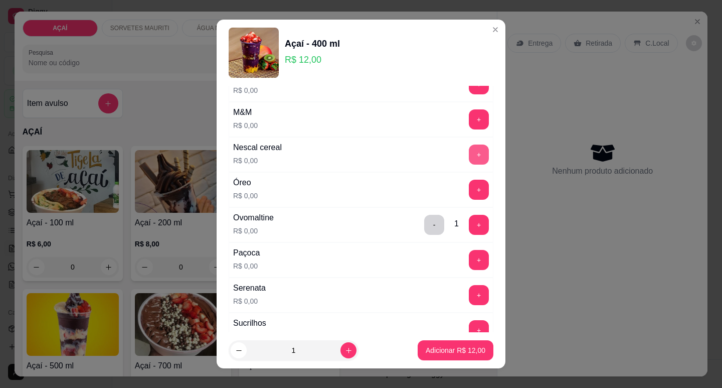
scroll to position [939, 0]
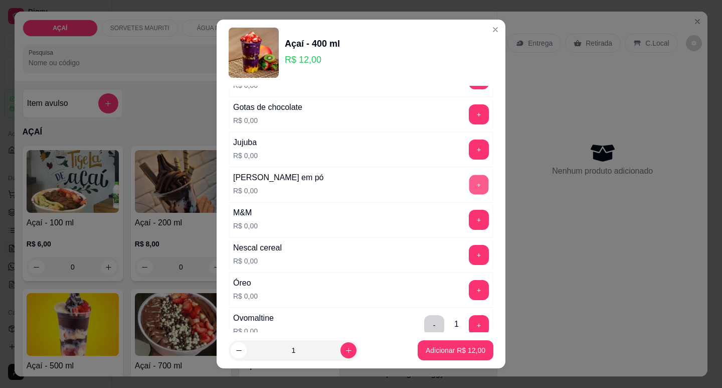
click at [469, 182] on button "+" at bounding box center [479, 184] width 20 height 20
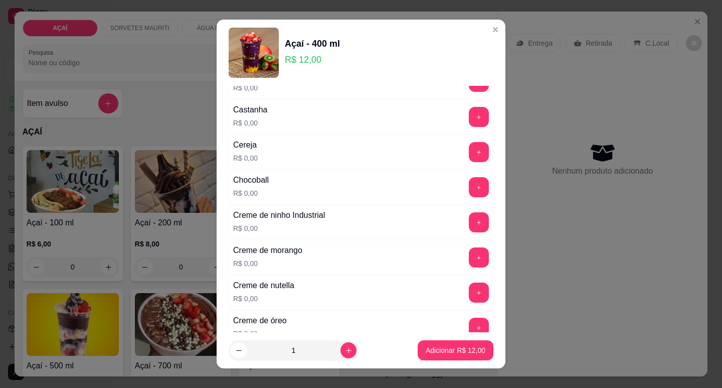
scroll to position [187, 0]
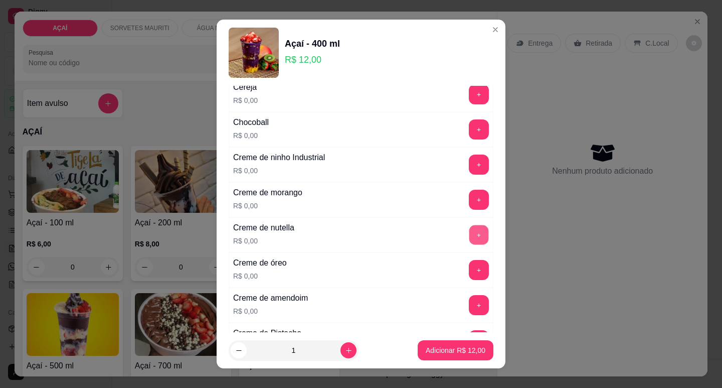
click at [469, 235] on button "+" at bounding box center [479, 235] width 20 height 20
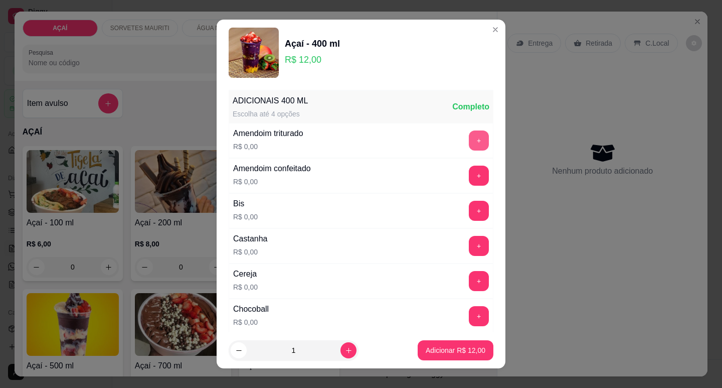
click at [469, 140] on button "+" at bounding box center [479, 140] width 20 height 20
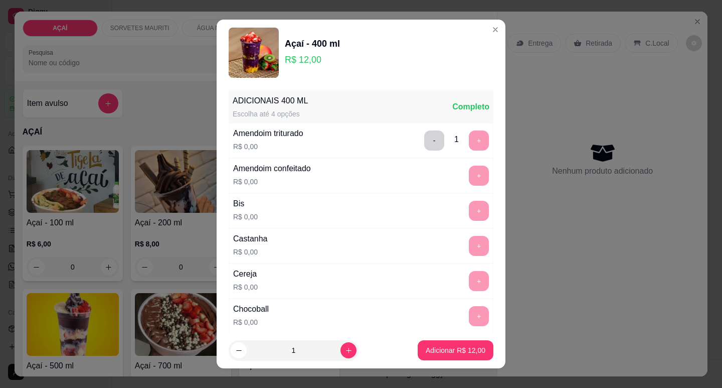
click at [449, 361] on footer "1 Adicionar R$ 12,00" at bounding box center [361, 350] width 289 height 36
click at [446, 351] on p "Adicionar R$ 12,00" at bounding box center [456, 350] width 58 height 10
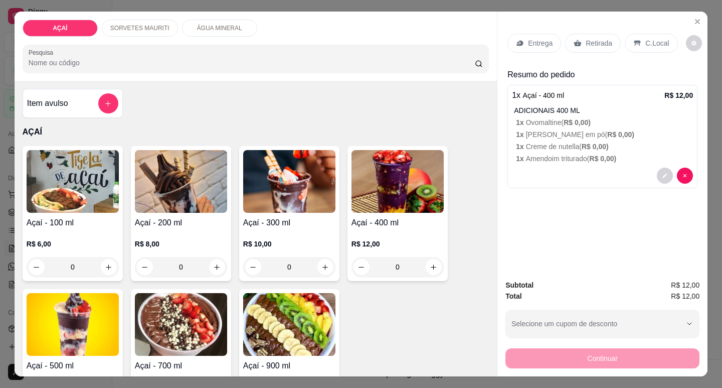
click at [546, 38] on p "Entrega" at bounding box center [540, 43] width 25 height 10
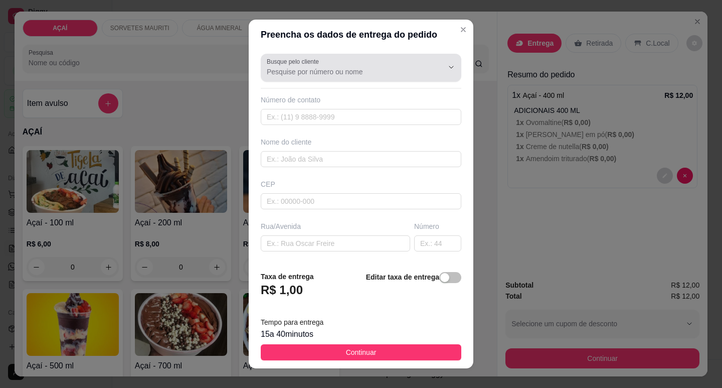
click at [316, 72] on input "Busque pelo cliente" at bounding box center [347, 72] width 160 height 10
click at [369, 60] on div at bounding box center [361, 68] width 189 height 20
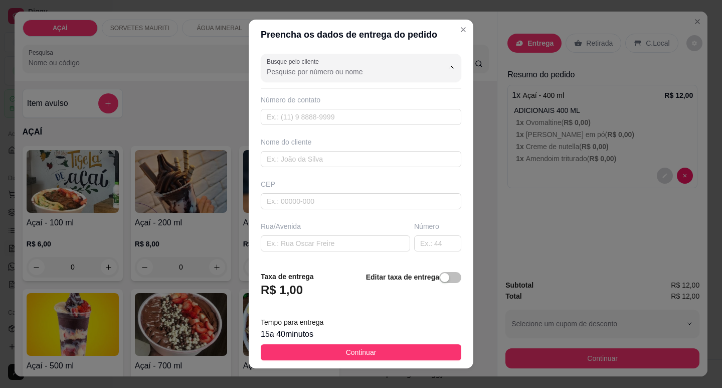
click at [372, 79] on div "Busque pelo cliente" at bounding box center [361, 68] width 201 height 28
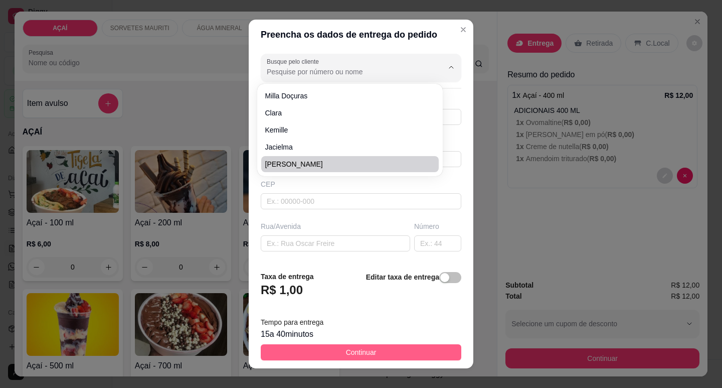
click at [376, 350] on button "Continuar" at bounding box center [361, 352] width 201 height 16
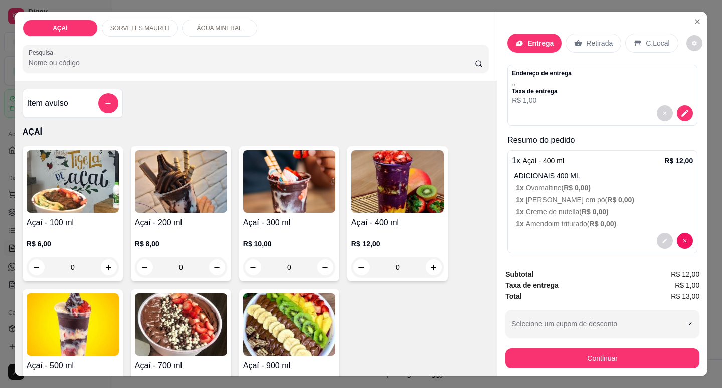
click at [550, 34] on div "Entrega" at bounding box center [534, 43] width 54 height 19
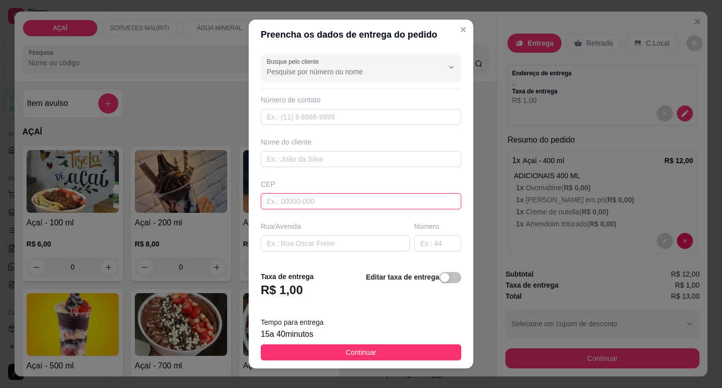
click at [312, 196] on input "text" at bounding box center [361, 201] width 201 height 16
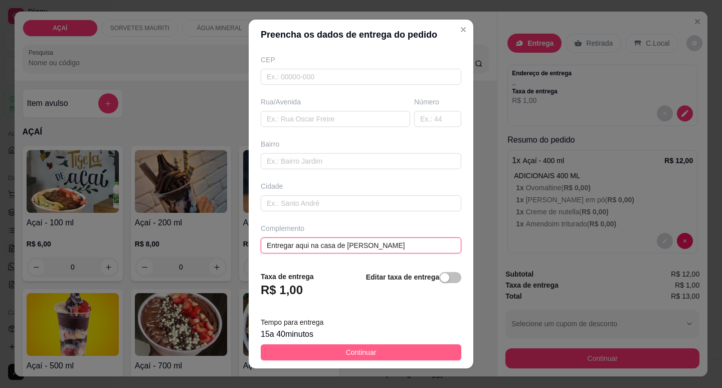
type input "Entregar aqui na casa de [PERSON_NAME]"
click at [413, 347] on button "Continuar" at bounding box center [361, 352] width 201 height 16
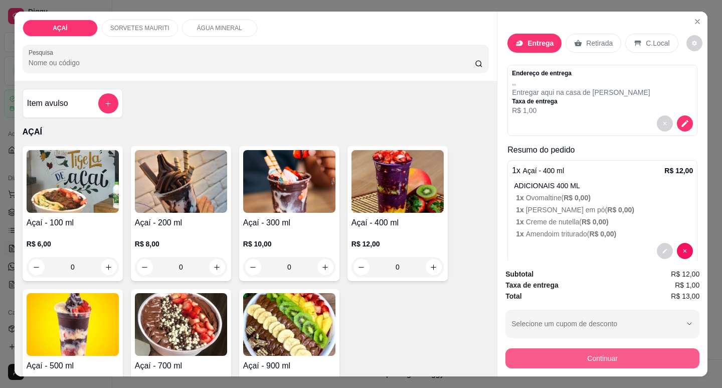
click at [627, 348] on button "Continuar" at bounding box center [602, 358] width 194 height 20
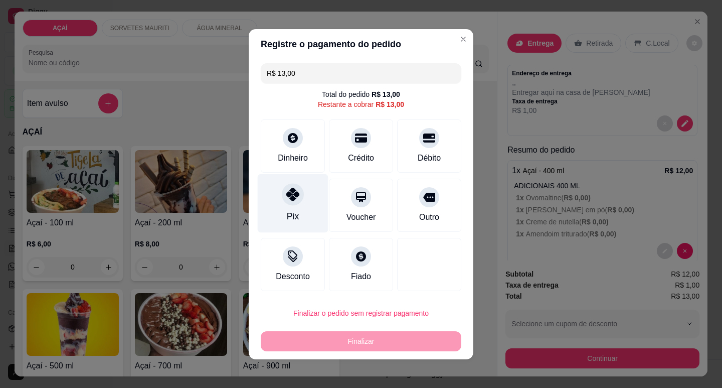
click at [314, 224] on div "Pix" at bounding box center [293, 202] width 71 height 59
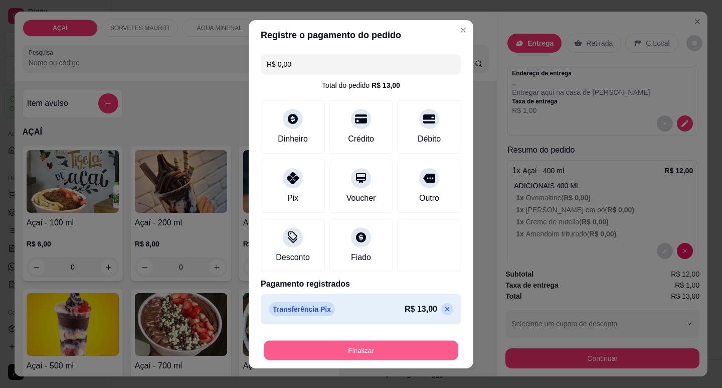
click at [387, 347] on button "Finalizar" at bounding box center [361, 350] width 195 height 20
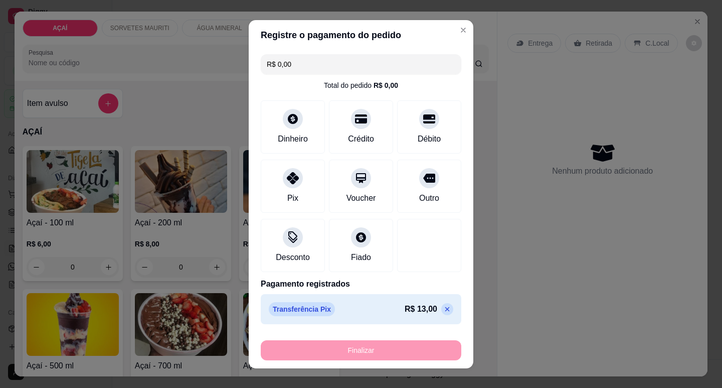
type input "-R$ 13,00"
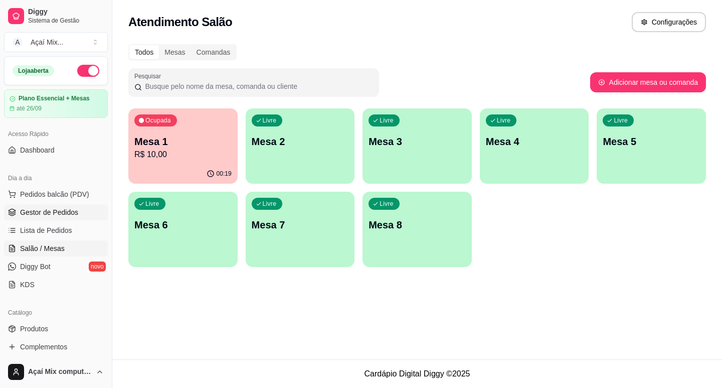
drag, startPoint x: 36, startPoint y: 212, endPoint x: 70, endPoint y: 204, distance: 34.5
click at [37, 212] on span "Gestor de Pedidos" at bounding box center [49, 212] width 58 height 10
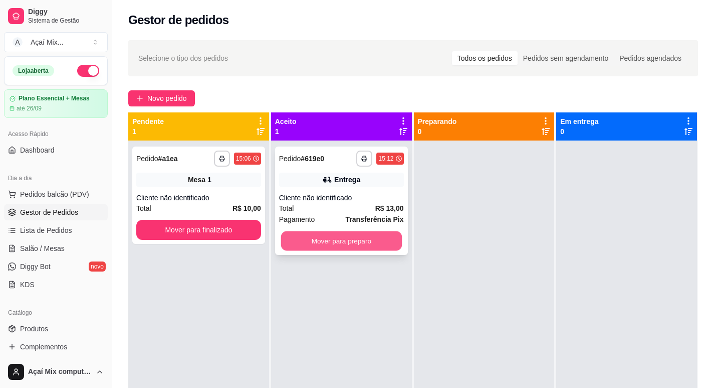
click at [335, 247] on button "Mover para preparo" at bounding box center [341, 241] width 121 height 20
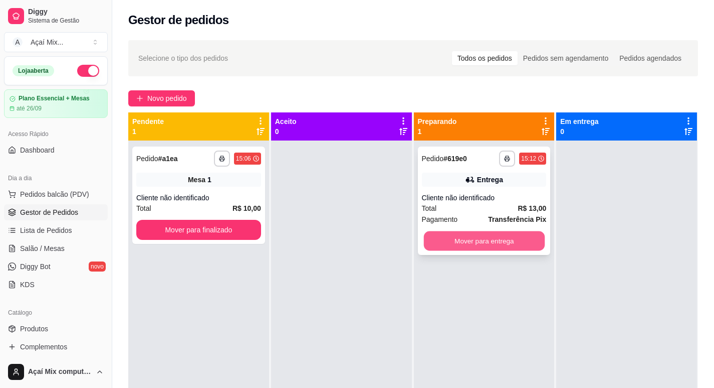
click at [481, 239] on button "Mover para entrega" at bounding box center [484, 241] width 121 height 20
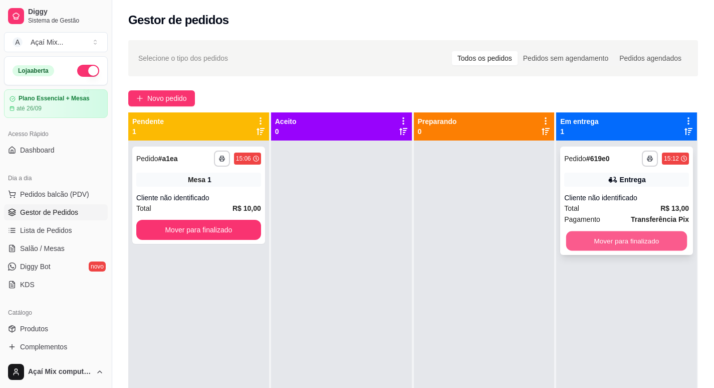
click at [585, 248] on button "Mover para finalizado" at bounding box center [627, 241] width 121 height 20
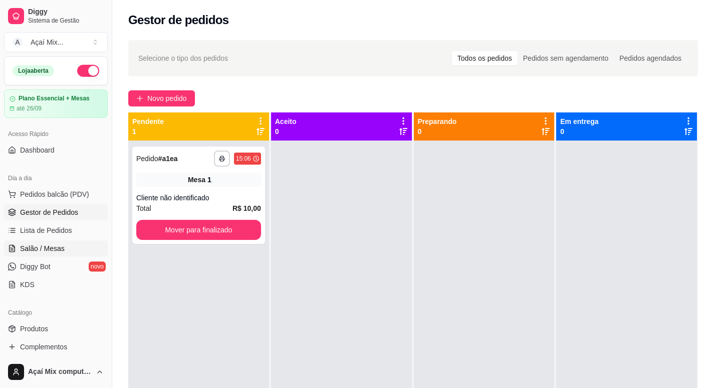
click at [31, 250] on span "Salão / Mesas" at bounding box center [42, 248] width 45 height 10
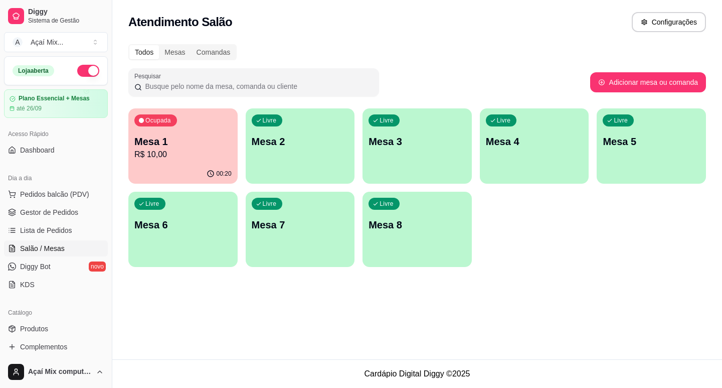
click at [252, 124] on div "Livre Mesa 2" at bounding box center [300, 139] width 109 height 63
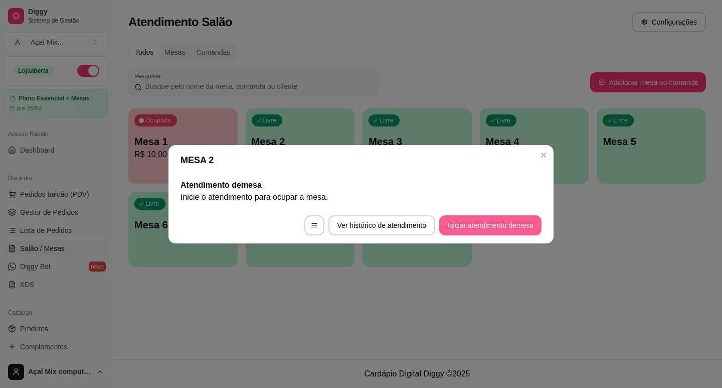
click at [482, 222] on button "Iniciar atendimento de mesa" at bounding box center [490, 225] width 102 height 20
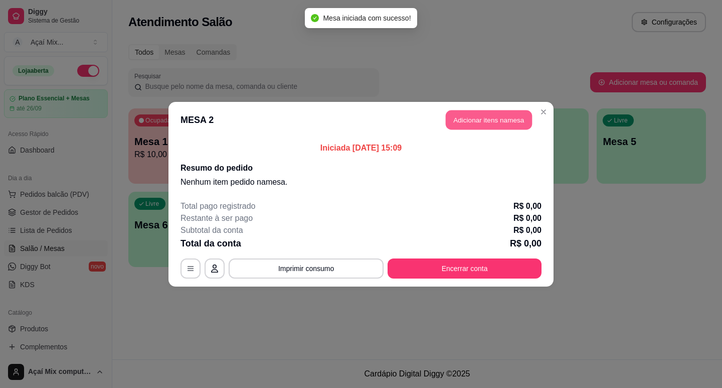
click at [471, 123] on button "Adicionar itens na mesa" at bounding box center [489, 120] width 86 height 20
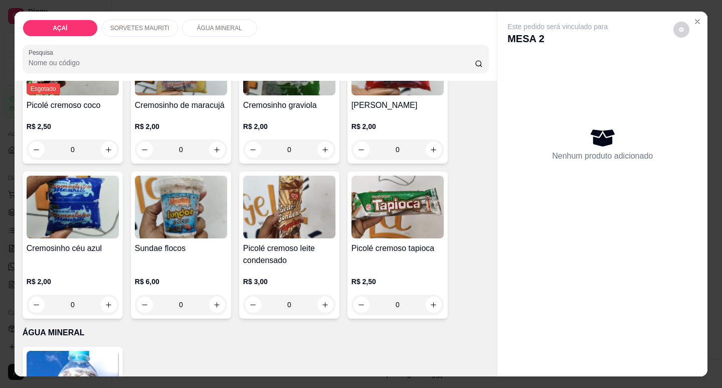
scroll to position [602, 0]
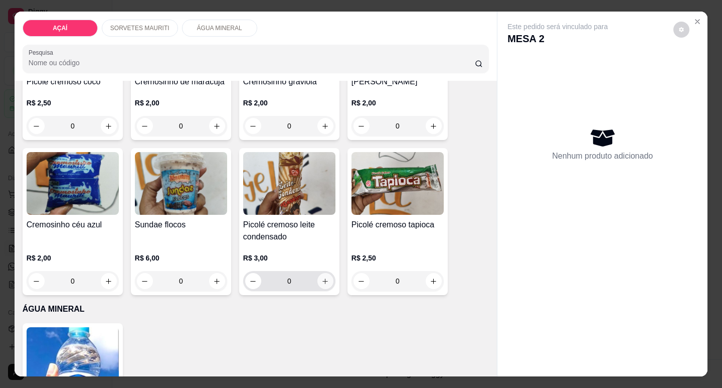
click at [321, 277] on icon "increase-product-quantity" at bounding box center [325, 281] width 8 height 8
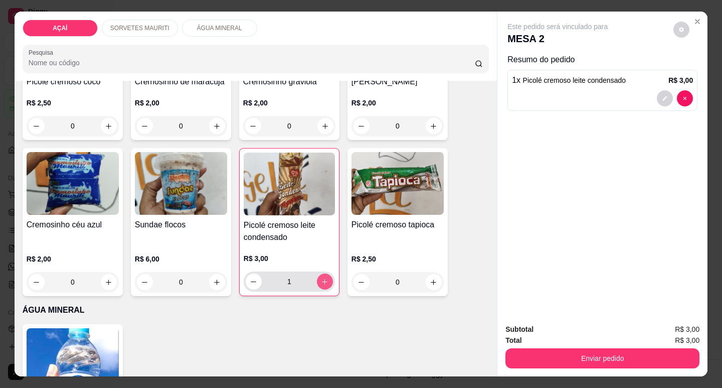
click at [321, 278] on icon "increase-product-quantity" at bounding box center [325, 282] width 8 height 8
type input "2"
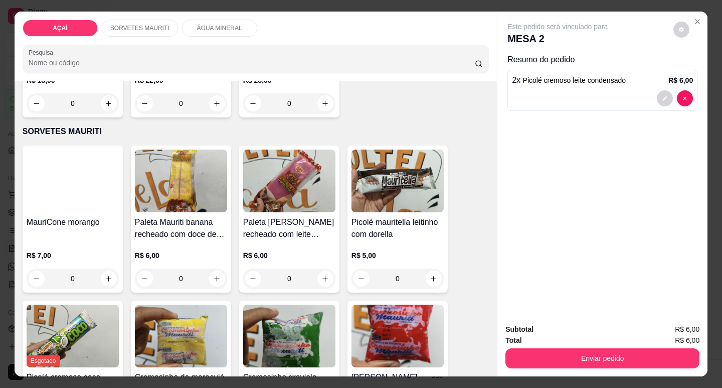
scroll to position [251, 0]
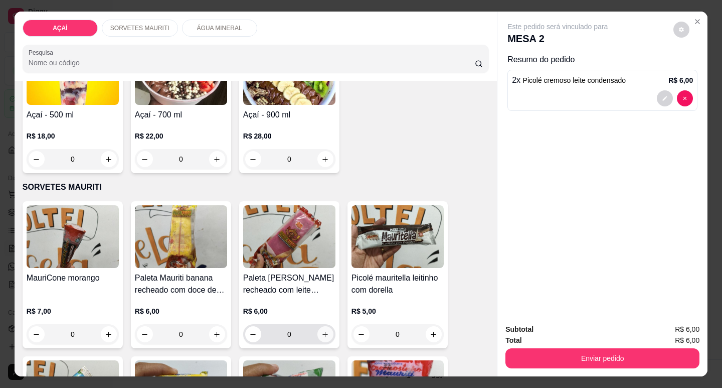
click at [323, 330] on icon "increase-product-quantity" at bounding box center [325, 334] width 8 height 8
type input "1"
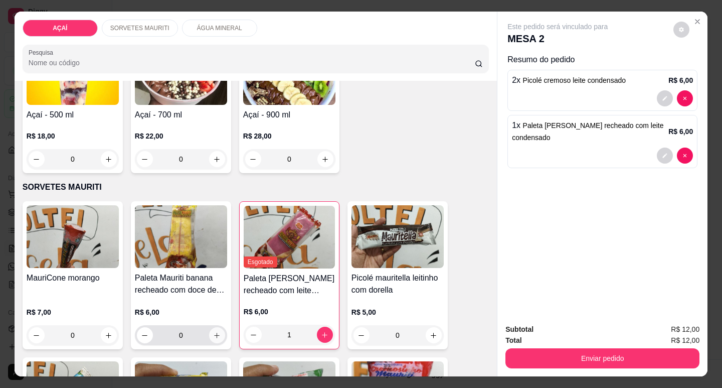
click at [216, 335] on icon "increase-product-quantity" at bounding box center [217, 335] width 8 height 8
type input "1"
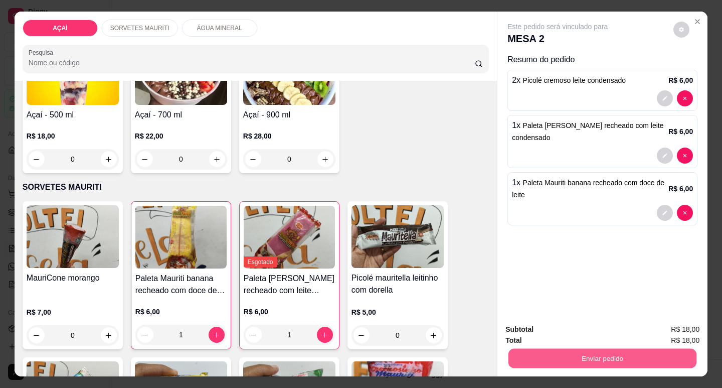
click at [591, 348] on button "Enviar pedido" at bounding box center [602, 358] width 188 height 20
click at [572, 331] on button "Não registrar e enviar pedido" at bounding box center [569, 329] width 104 height 19
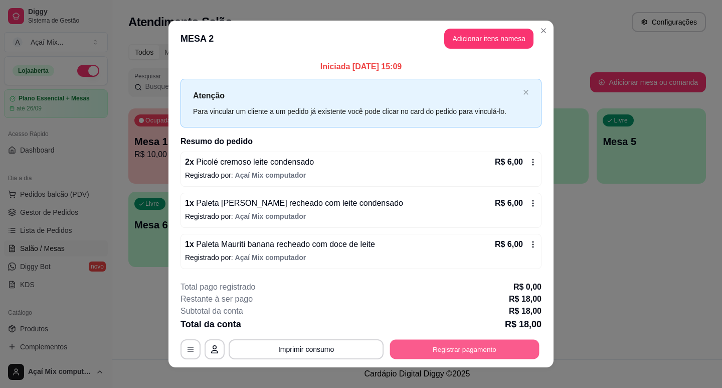
click at [521, 341] on button "Registrar pagamento" at bounding box center [464, 349] width 149 height 20
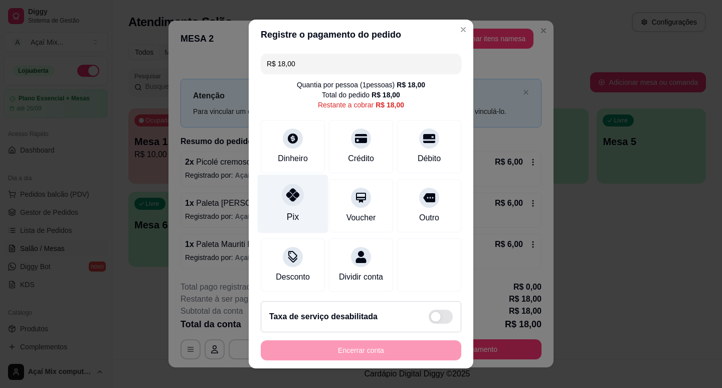
click at [293, 209] on div "Pix" at bounding box center [293, 203] width 71 height 59
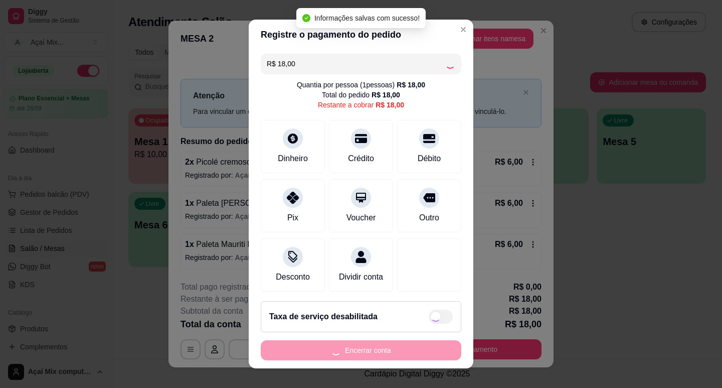
type input "R$ 0,00"
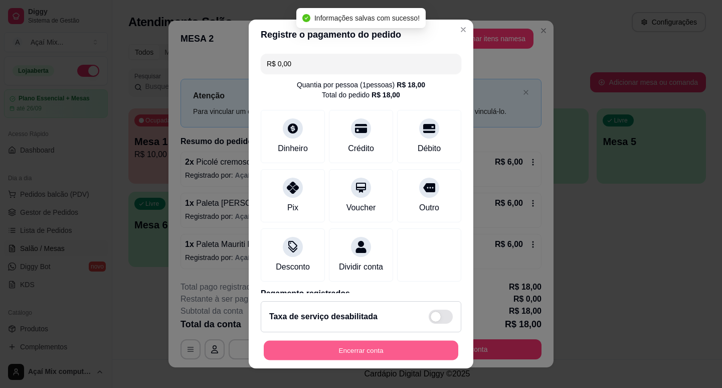
click at [397, 345] on button "Encerrar conta" at bounding box center [361, 350] width 195 height 20
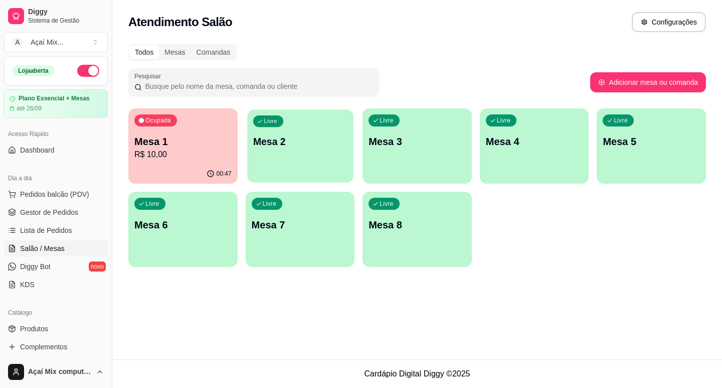
click at [274, 164] on div "Livre Mesa 2" at bounding box center [300, 139] width 106 height 61
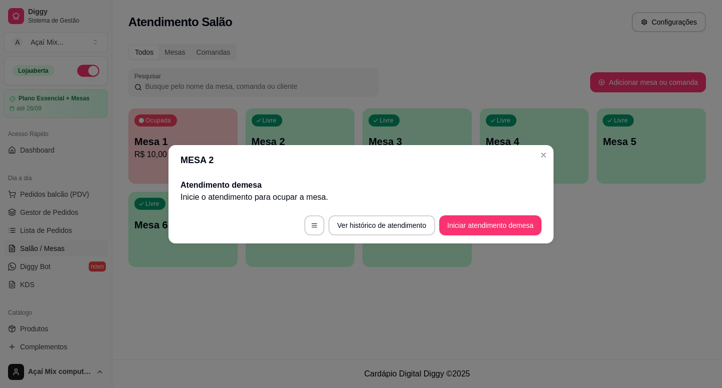
click at [511, 235] on footer "Ver histórico de atendimento Iniciar atendimento de mesa" at bounding box center [360, 225] width 385 height 36
click at [524, 226] on button "Iniciar atendimento de mesa" at bounding box center [490, 225] width 99 height 20
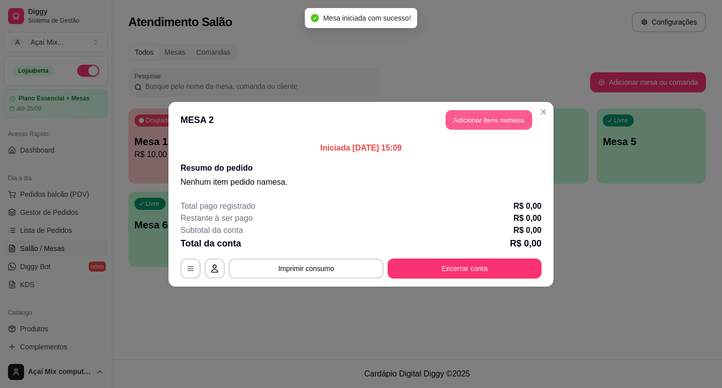
click at [491, 120] on button "Adicionar itens na mesa" at bounding box center [489, 120] width 86 height 20
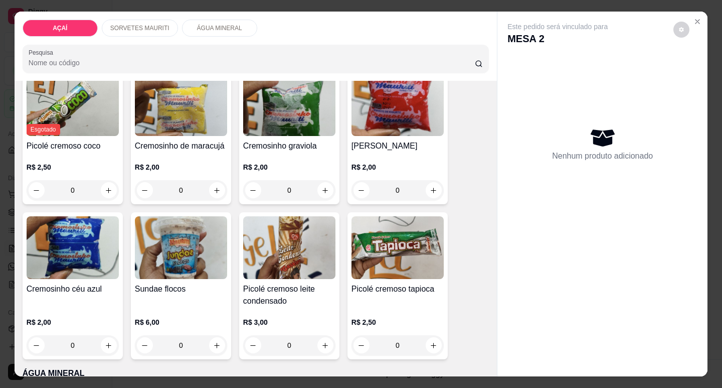
scroll to position [602, 0]
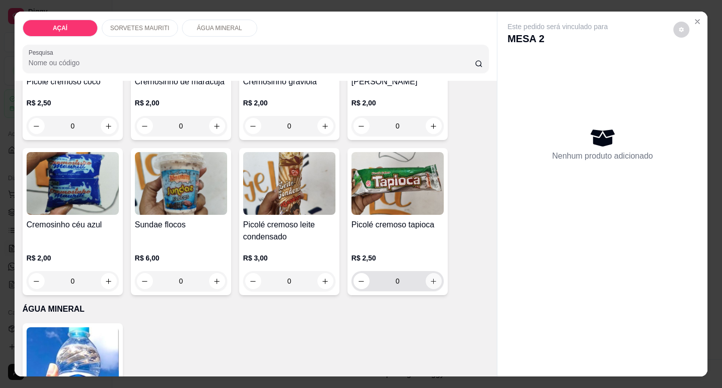
click at [426, 281] on button "increase-product-quantity" at bounding box center [434, 281] width 16 height 16
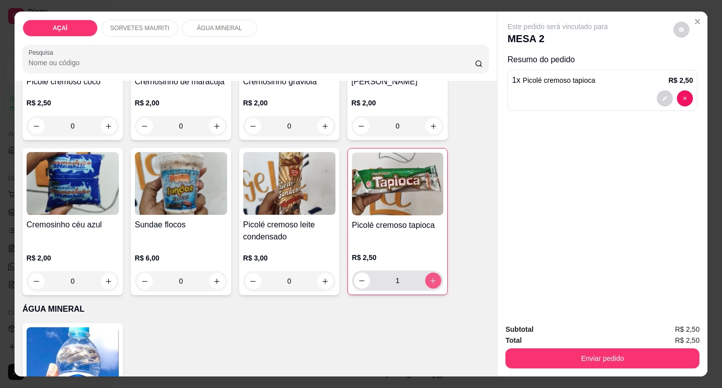
click at [426, 281] on button "increase-product-quantity" at bounding box center [433, 280] width 16 height 16
click at [427, 282] on button "increase-product-quantity" at bounding box center [433, 280] width 16 height 16
type input "3"
click at [599, 337] on div "Total R$ 7,50" at bounding box center [602, 339] width 194 height 11
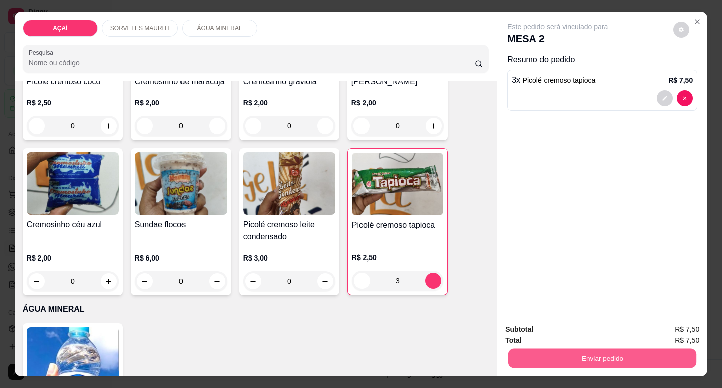
click at [603, 348] on button "Enviar pedido" at bounding box center [602, 358] width 188 height 20
click at [581, 322] on button "Não registrar e enviar pedido" at bounding box center [569, 329] width 104 height 19
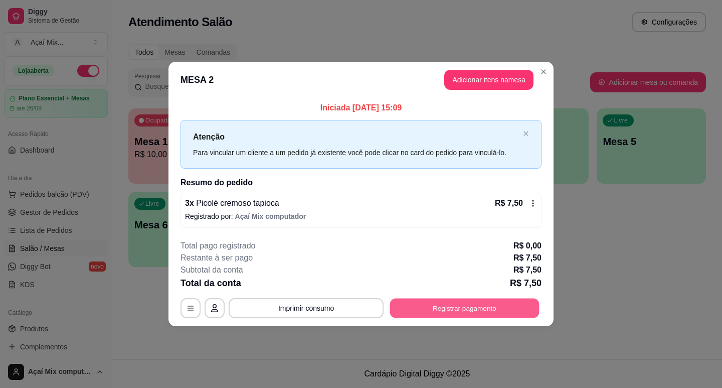
click at [495, 313] on button "Registrar pagamento" at bounding box center [464, 308] width 149 height 20
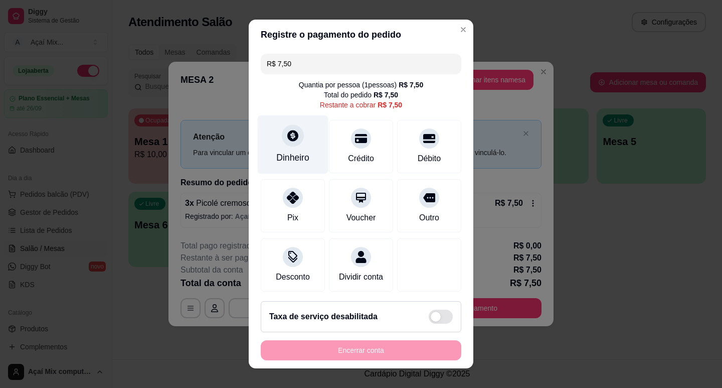
click at [283, 153] on div "Dinheiro" at bounding box center [292, 157] width 33 height 13
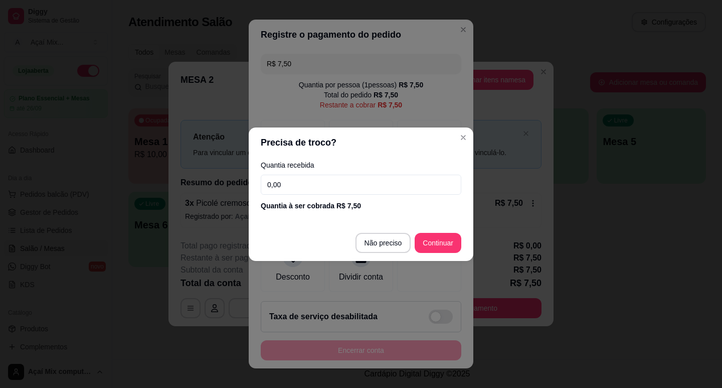
click at [300, 181] on input "0,00" at bounding box center [361, 184] width 201 height 20
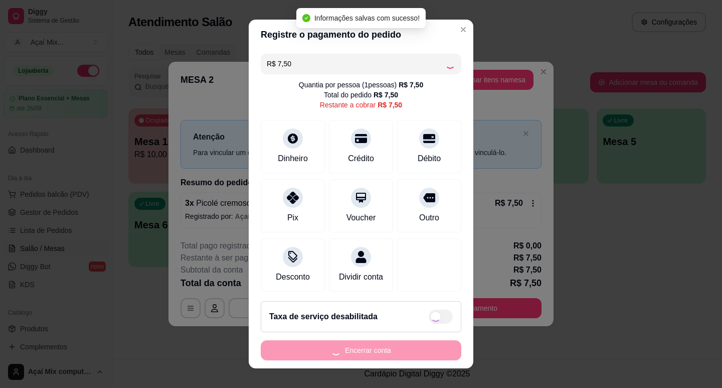
type input "R$ 0,00"
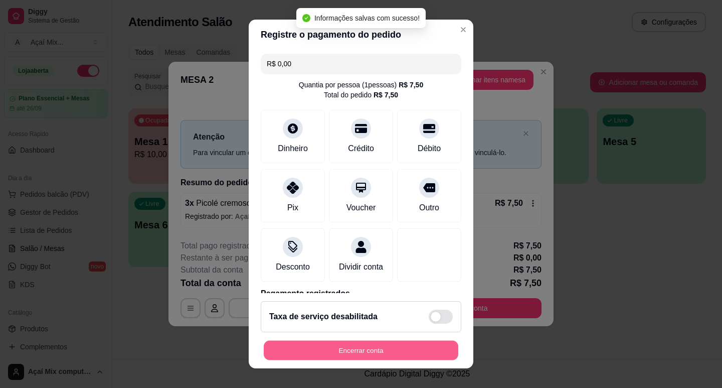
click at [397, 357] on button "Encerrar conta" at bounding box center [361, 350] width 195 height 20
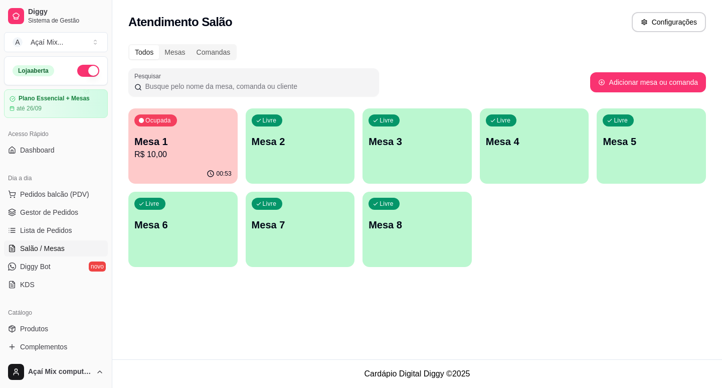
click at [301, 167] on div "Livre Mesa 2" at bounding box center [300, 139] width 109 height 63
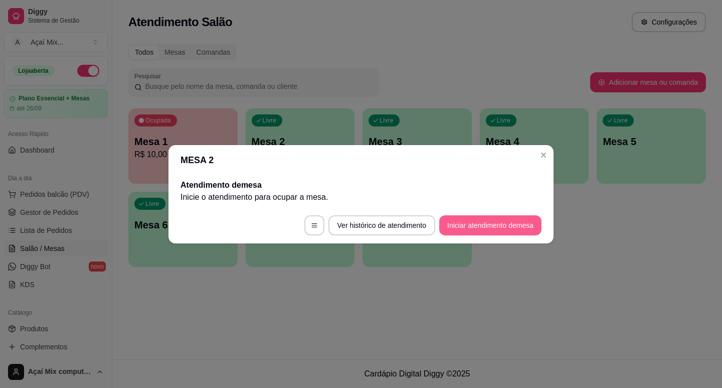
click at [459, 226] on button "Iniciar atendimento de mesa" at bounding box center [490, 225] width 102 height 20
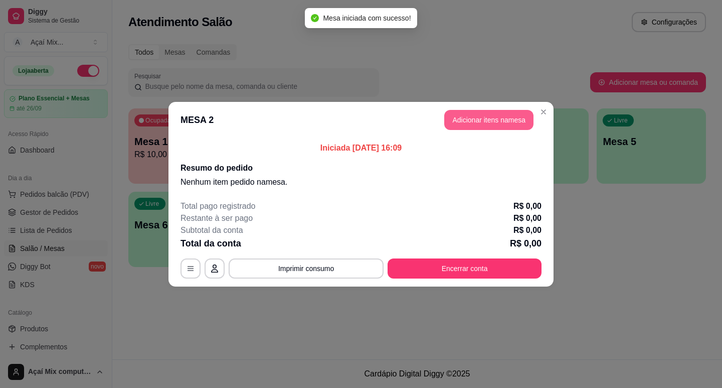
click at [508, 109] on header "MESA 2 Adicionar itens na mesa" at bounding box center [360, 120] width 385 height 36
click at [507, 112] on button "Adicionar itens na mesa" at bounding box center [488, 120] width 89 height 20
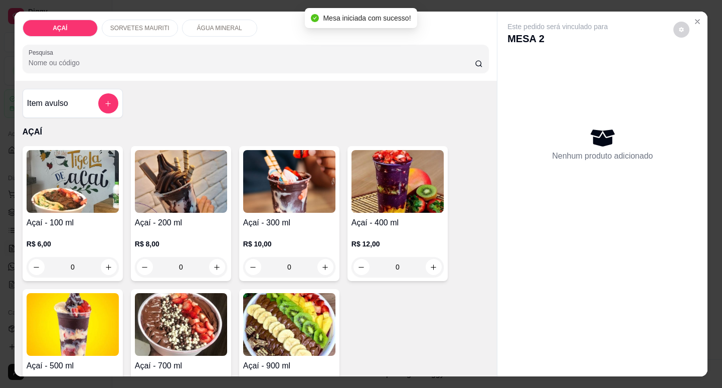
click at [283, 242] on p "R$ 10,00" at bounding box center [289, 244] width 92 height 10
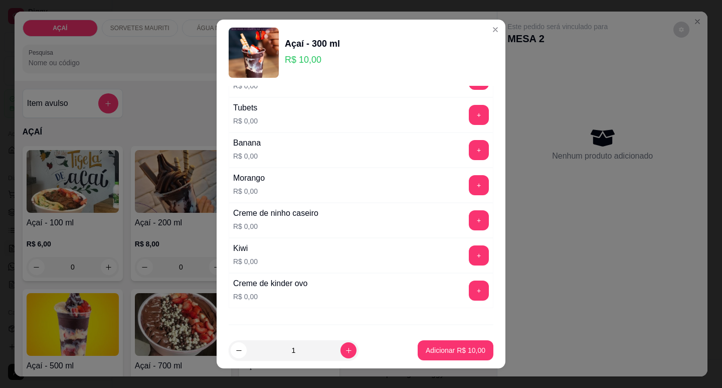
scroll to position [1340, 0]
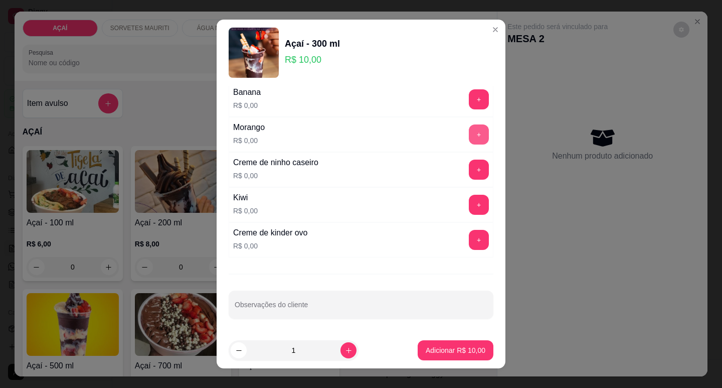
click at [469, 136] on button "+" at bounding box center [479, 134] width 20 height 20
click at [469, 167] on button "+" at bounding box center [479, 169] width 20 height 20
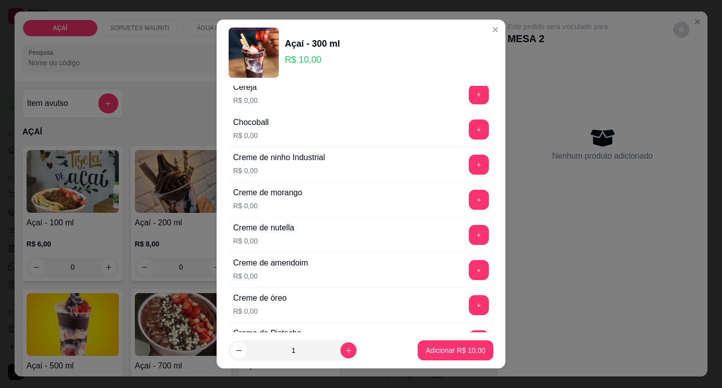
scroll to position [86, 0]
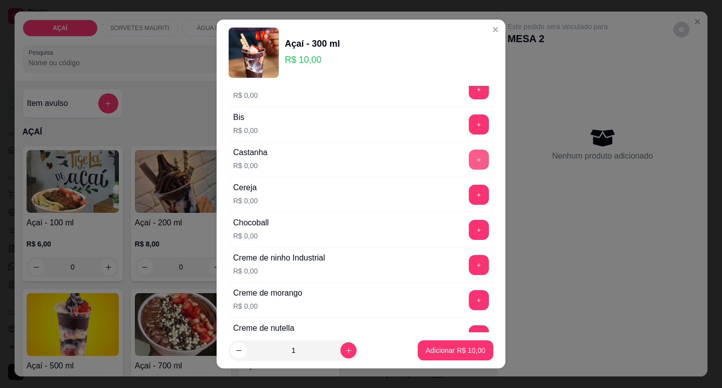
click at [469, 164] on button "+" at bounding box center [479, 159] width 20 height 20
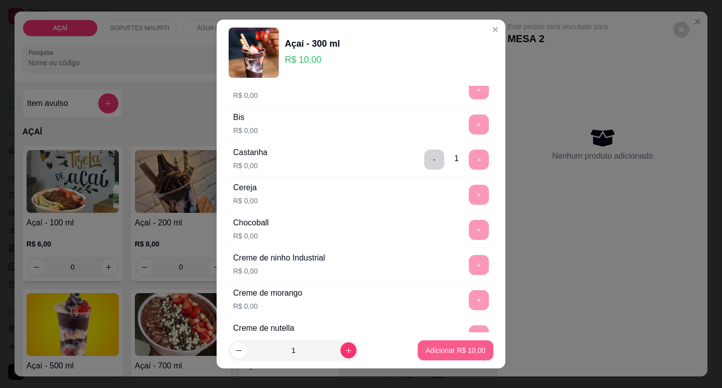
click at [450, 350] on p "Adicionar R$ 10,00" at bounding box center [456, 350] width 60 height 10
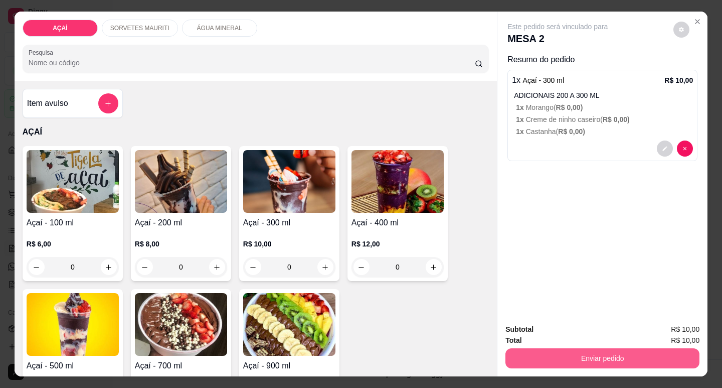
click at [581, 353] on button "Enviar pedido" at bounding box center [602, 358] width 194 height 20
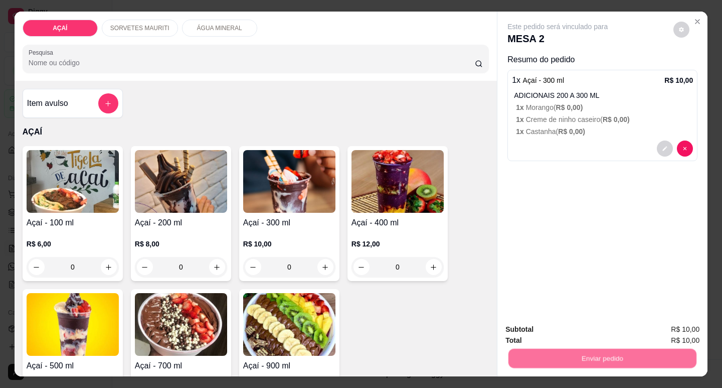
click at [584, 323] on button "Não registrar e enviar pedido" at bounding box center [569, 329] width 104 height 19
